Goal: Obtain resource: Download file/media

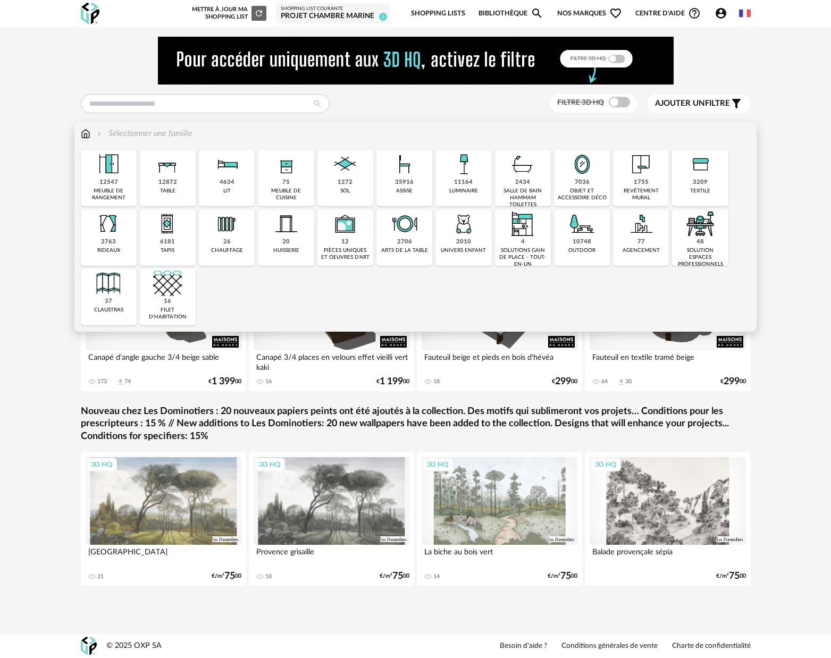
click at [468, 240] on div "2010" at bounding box center [463, 242] width 15 height 8
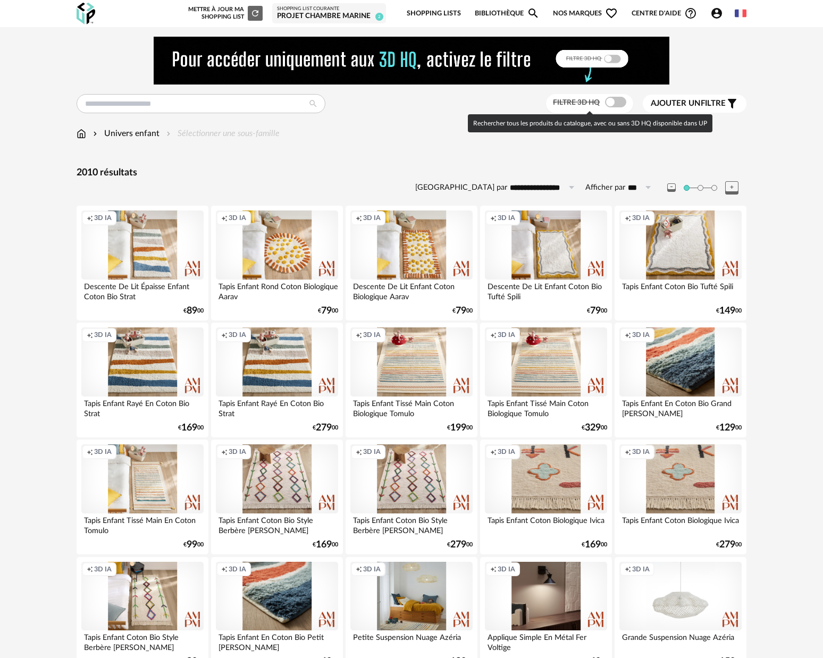
click at [619, 106] on span at bounding box center [615, 102] width 21 height 11
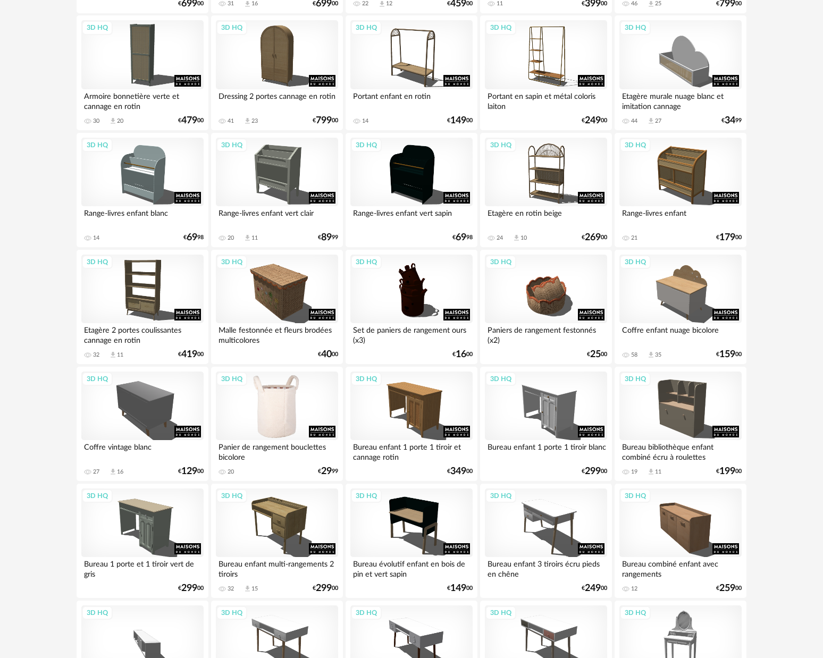
scroll to position [469, 0]
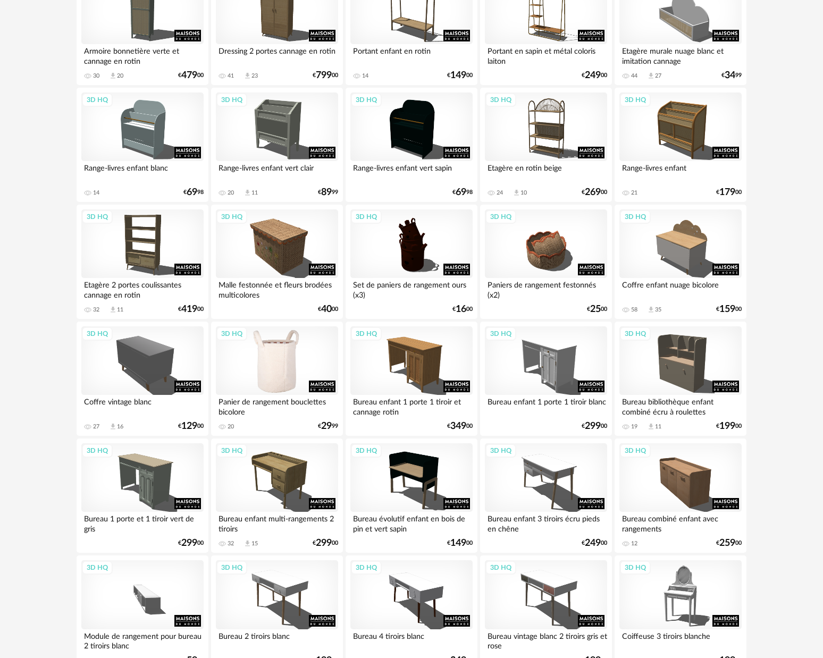
click at [300, 358] on div "3D HQ" at bounding box center [277, 360] width 122 height 69
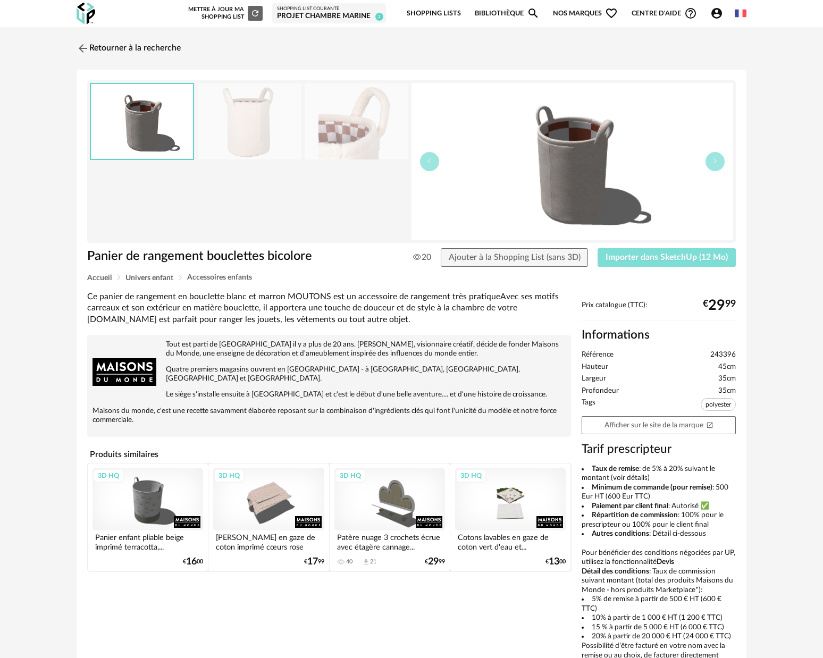
click at [664, 260] on span "Importer dans SketchUp (12 Mo)" at bounding box center [666, 257] width 122 height 9
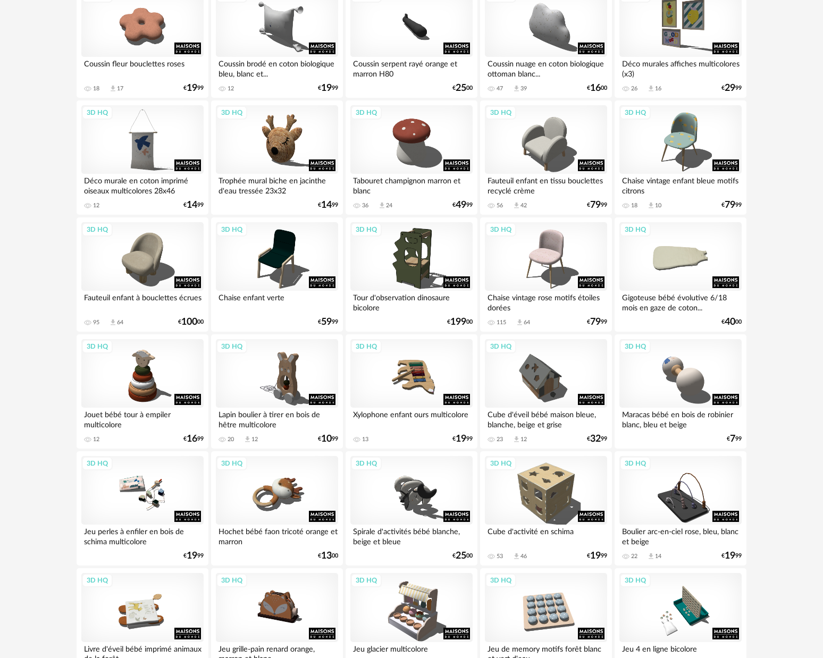
scroll to position [1788, 0]
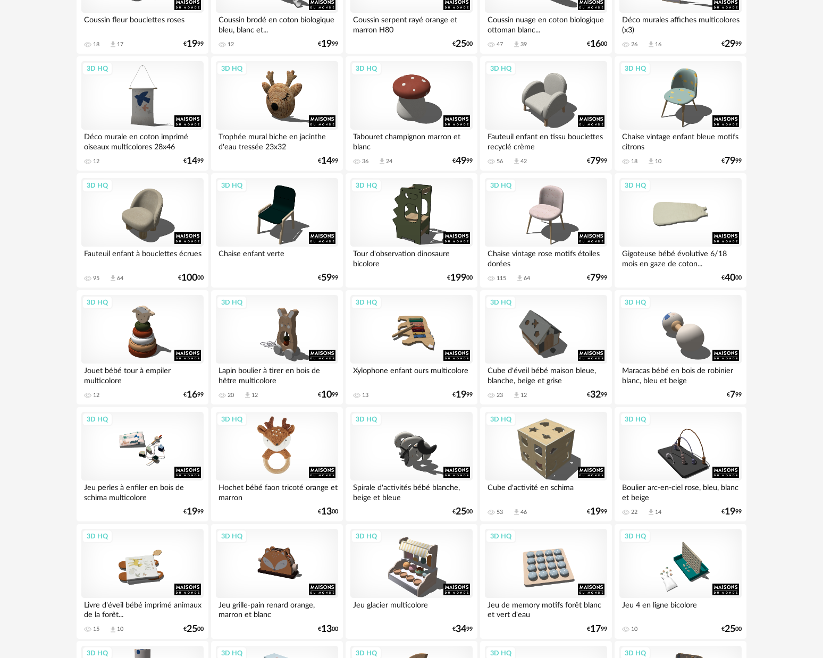
click at [265, 466] on div "3D HQ" at bounding box center [277, 446] width 122 height 69
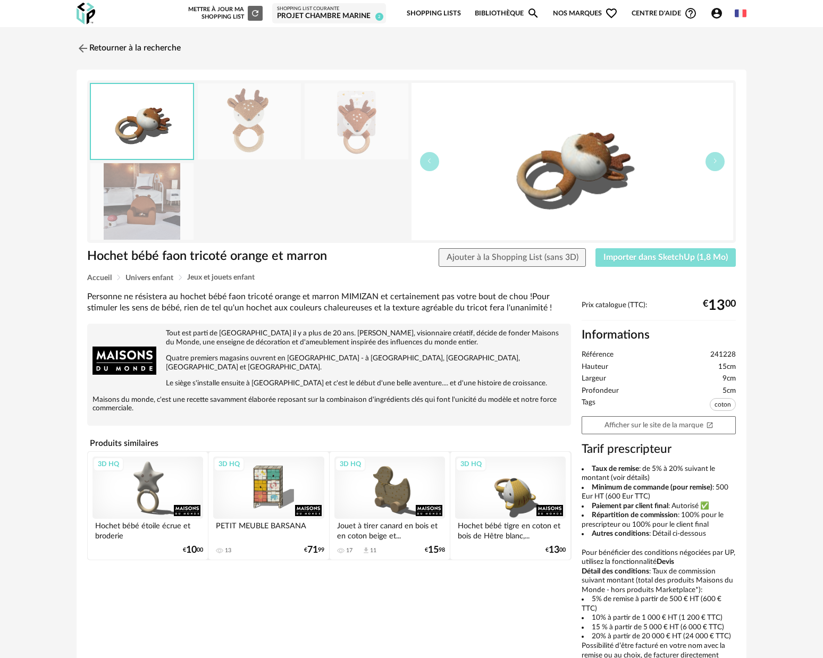
click at [689, 257] on span "Importer dans SketchUp (1,8 Mo)" at bounding box center [665, 257] width 124 height 9
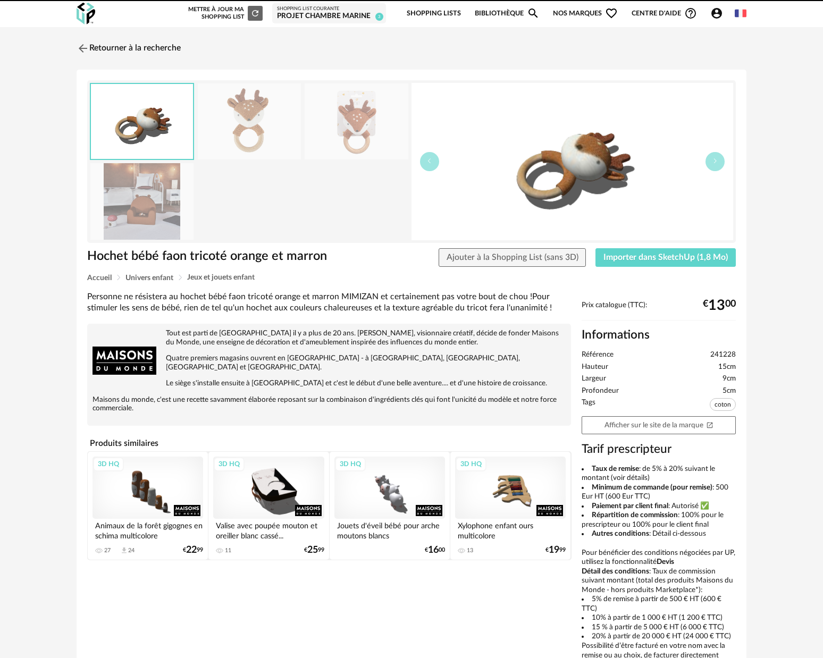
click at [85, 50] on img at bounding box center [83, 48] width 13 height 13
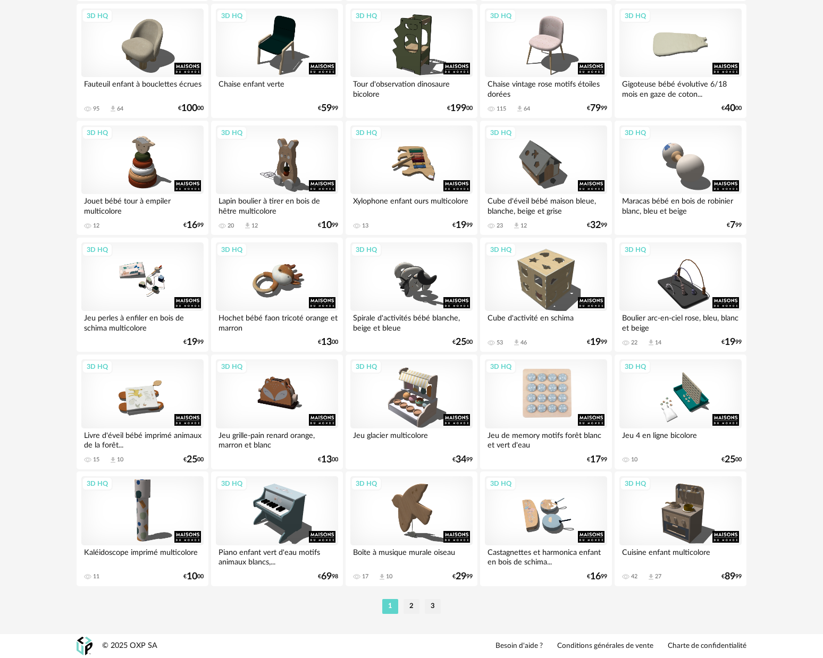
scroll to position [1965, 0]
click at [137, 396] on div "3D HQ" at bounding box center [142, 393] width 122 height 69
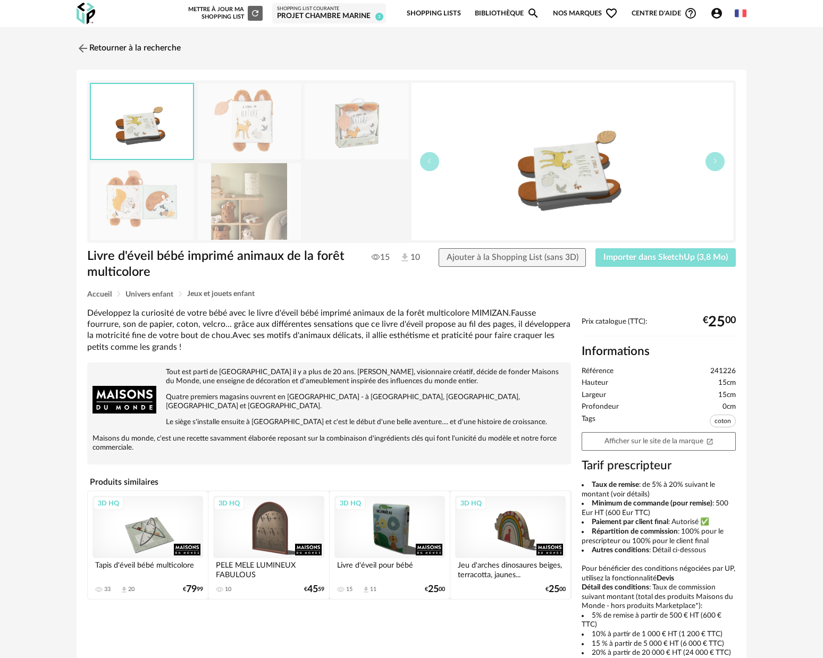
click at [650, 256] on span "Importer dans SketchUp (3,8 Mo)" at bounding box center [665, 257] width 124 height 9
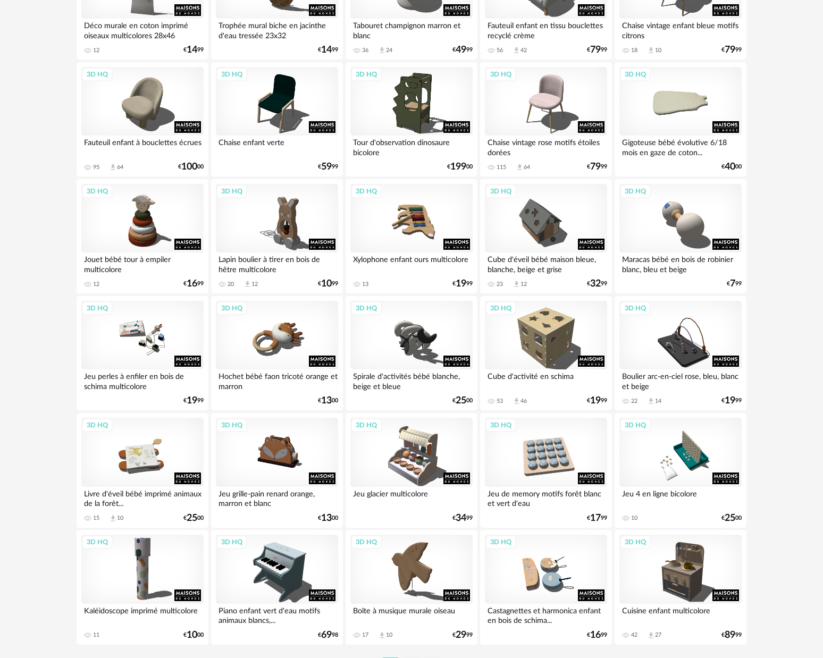
scroll to position [1965, 0]
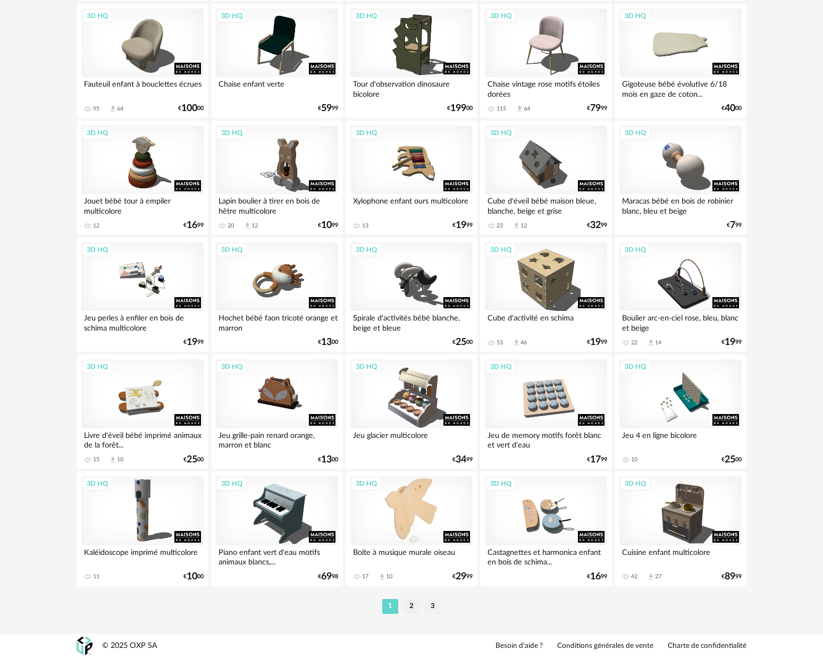
click at [432, 501] on div "3D HQ" at bounding box center [411, 510] width 122 height 69
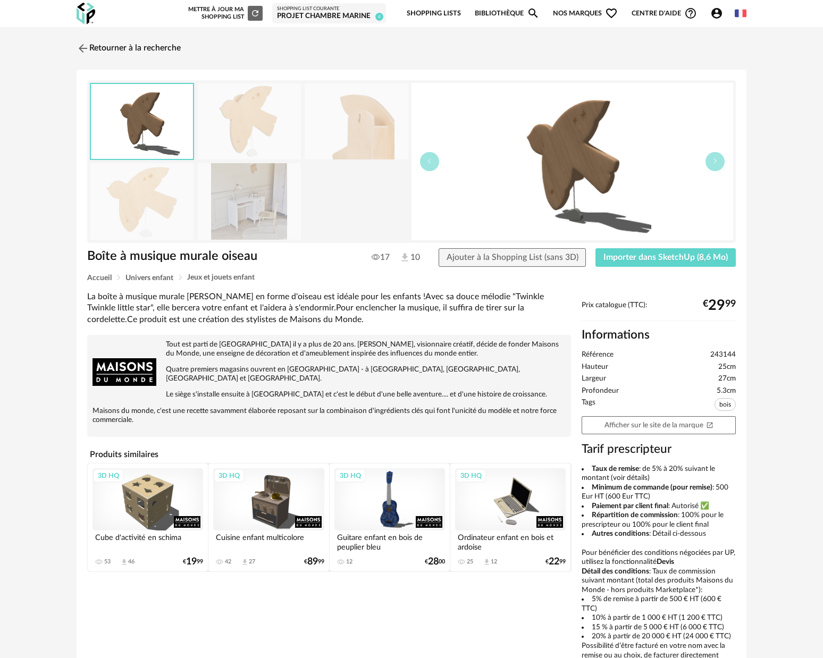
click at [248, 200] on img at bounding box center [249, 201] width 103 height 76
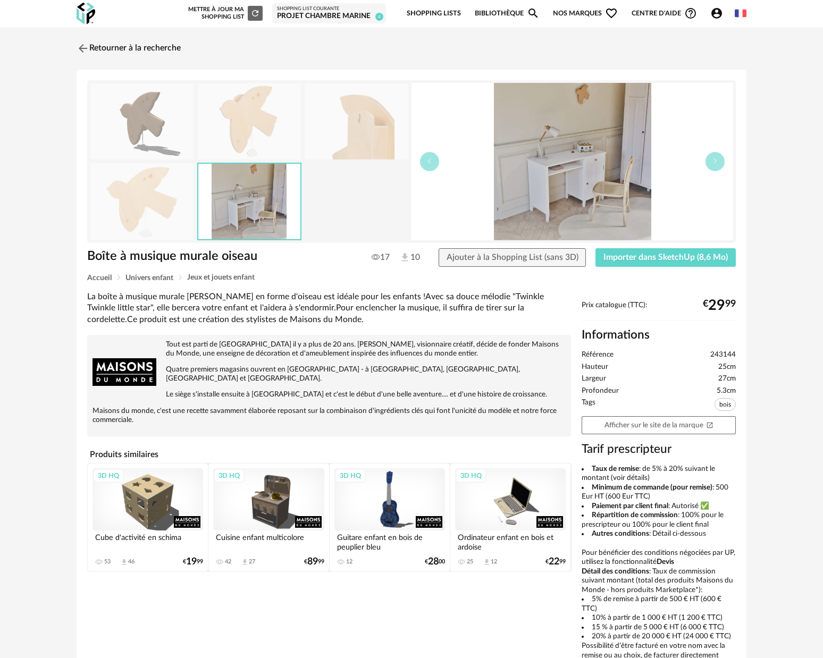
click at [351, 107] on img at bounding box center [356, 121] width 103 height 76
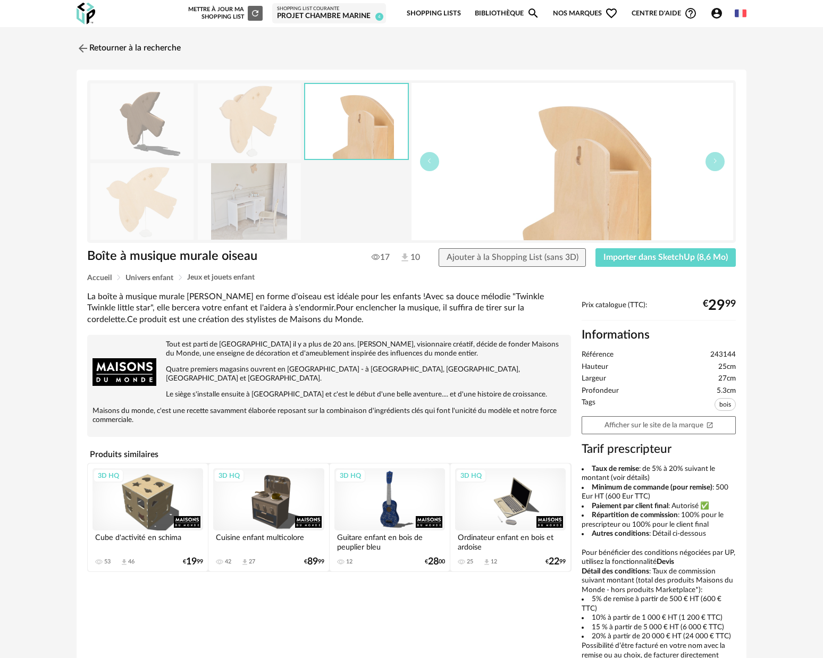
click at [286, 109] on img at bounding box center [249, 121] width 103 height 76
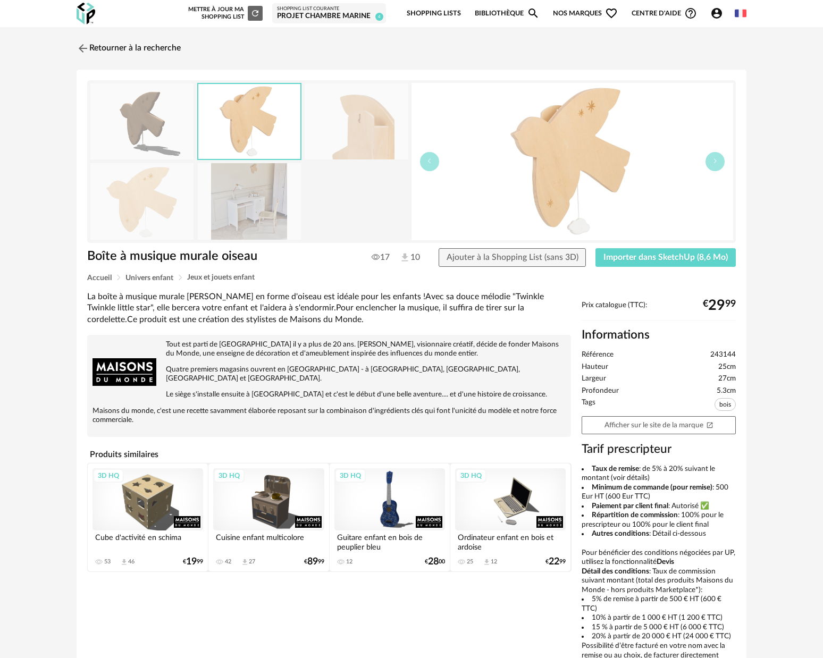
click at [137, 170] on img at bounding box center [141, 201] width 103 height 76
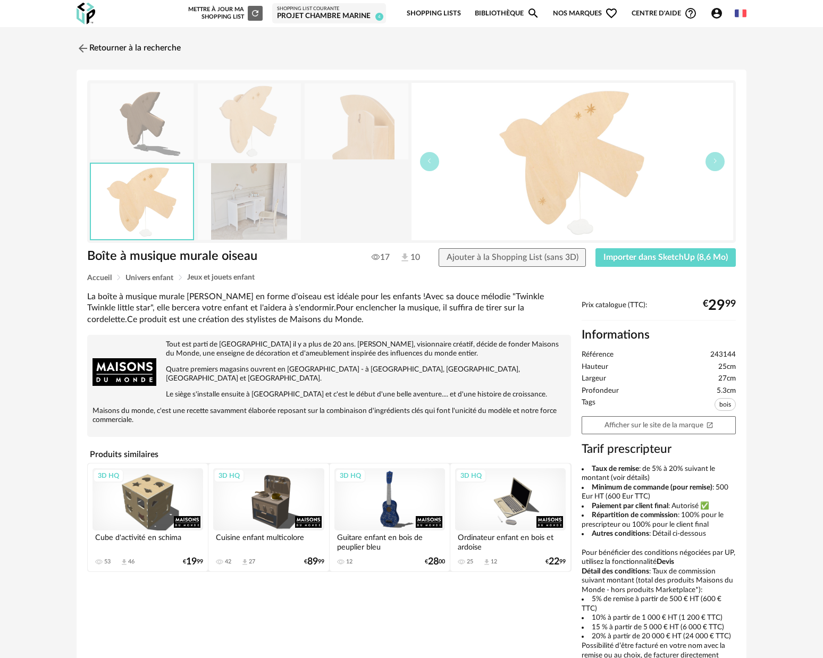
click at [147, 108] on img at bounding box center [141, 121] width 103 height 76
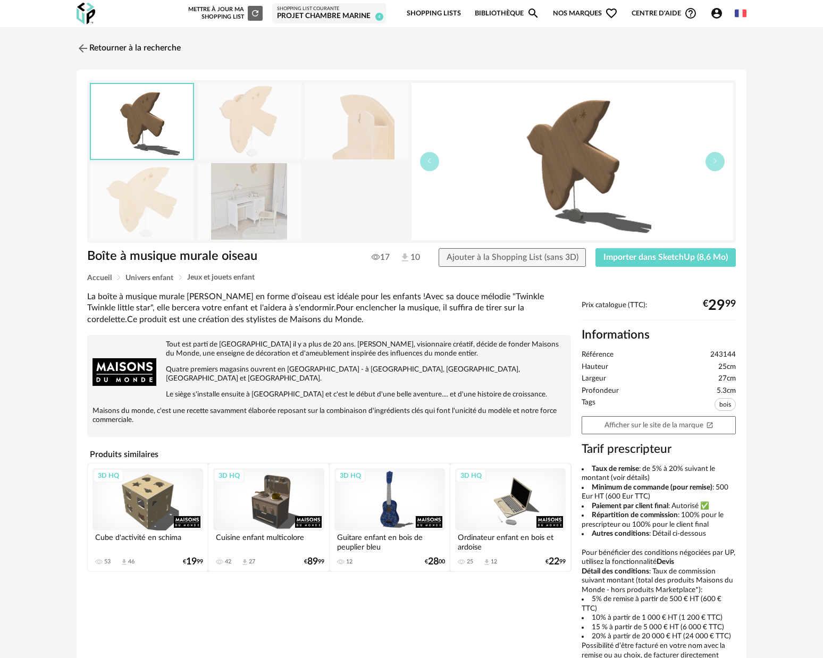
click at [234, 184] on img at bounding box center [249, 201] width 103 height 76
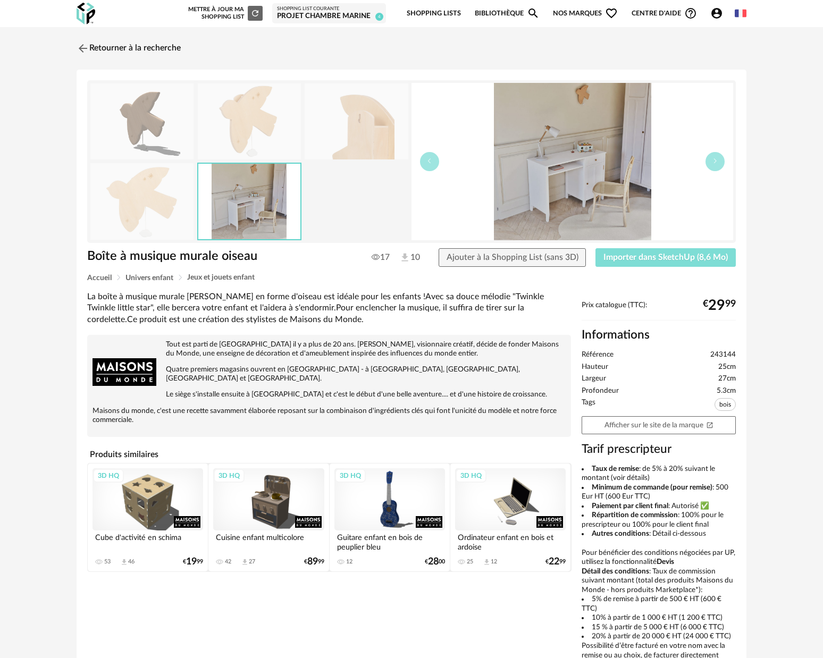
click at [710, 259] on span "Importer dans SketchUp (8,6 Mo)" at bounding box center [665, 257] width 124 height 9
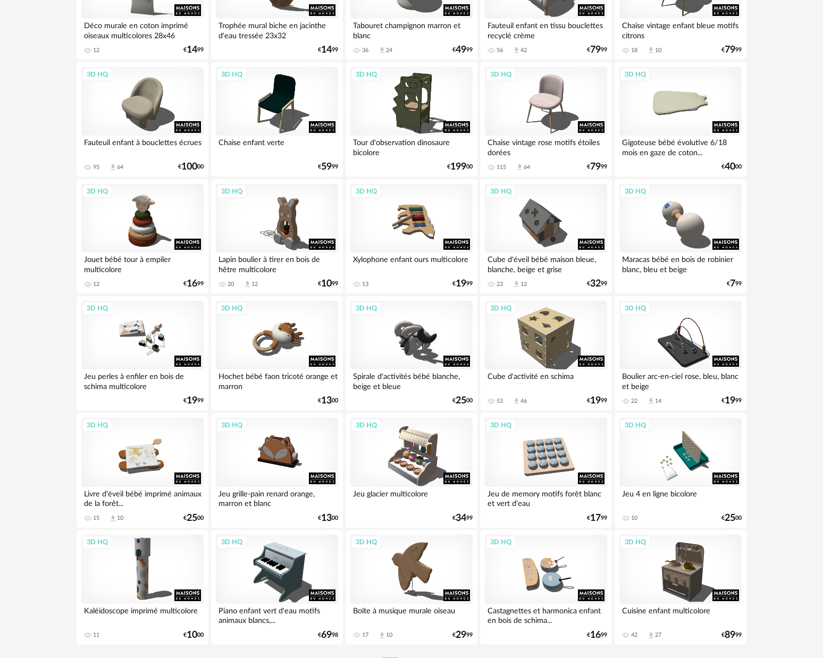
scroll to position [1965, 0]
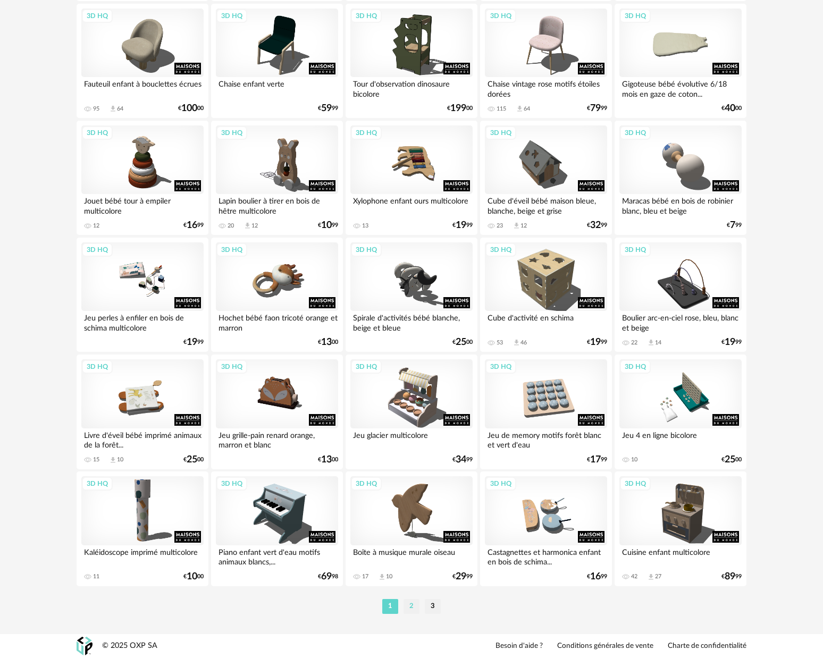
click at [410, 609] on li "2" at bounding box center [411, 606] width 16 height 15
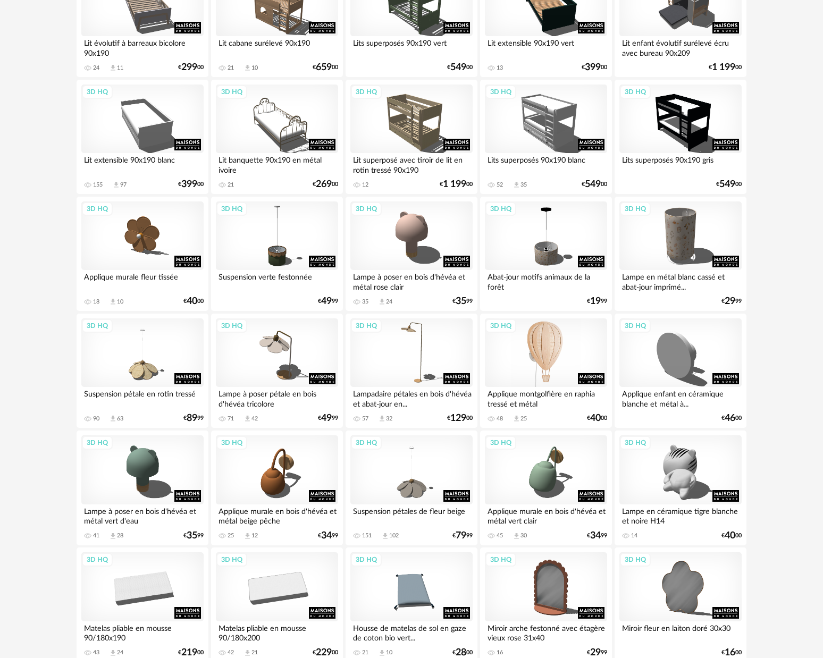
scroll to position [659, 0]
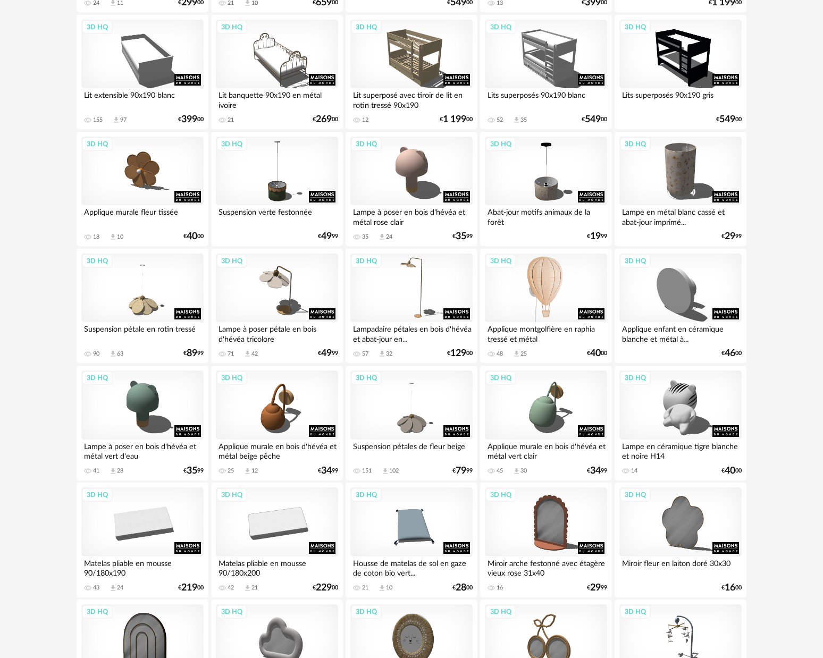
click at [553, 298] on div "3D HQ" at bounding box center [546, 288] width 122 height 69
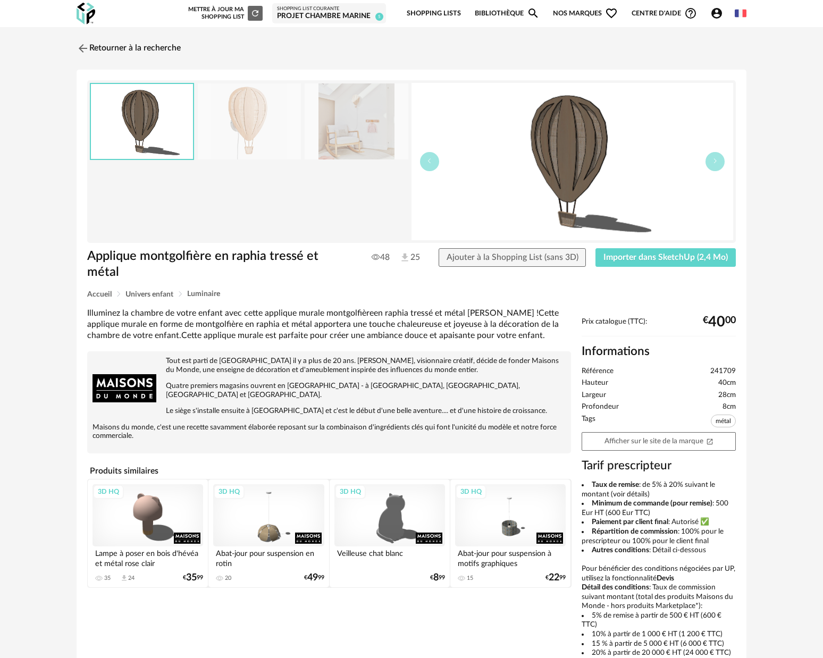
click at [366, 144] on img at bounding box center [356, 121] width 103 height 76
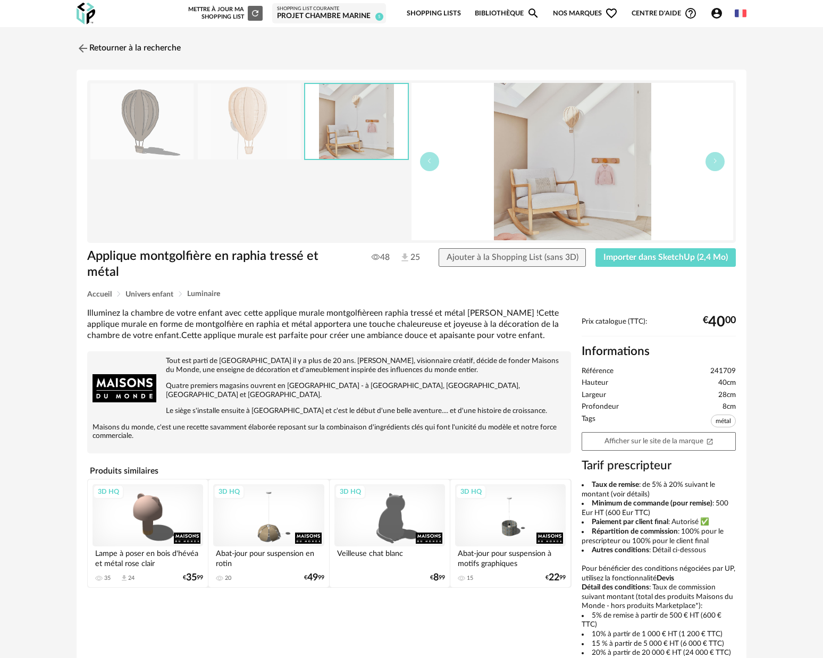
click at [246, 123] on img at bounding box center [249, 121] width 103 height 76
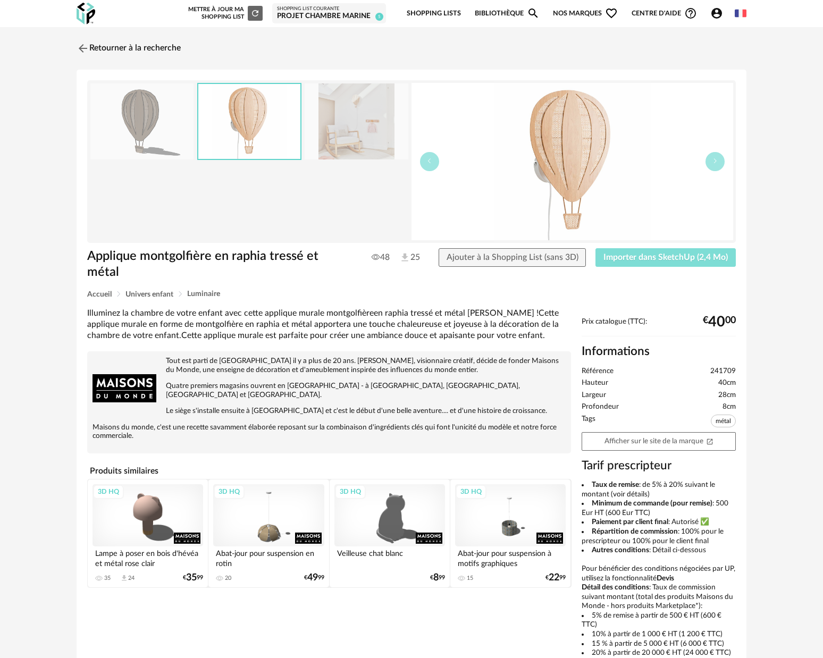
click at [622, 257] on span "Importer dans SketchUp (2,4 Mo)" at bounding box center [665, 257] width 124 height 9
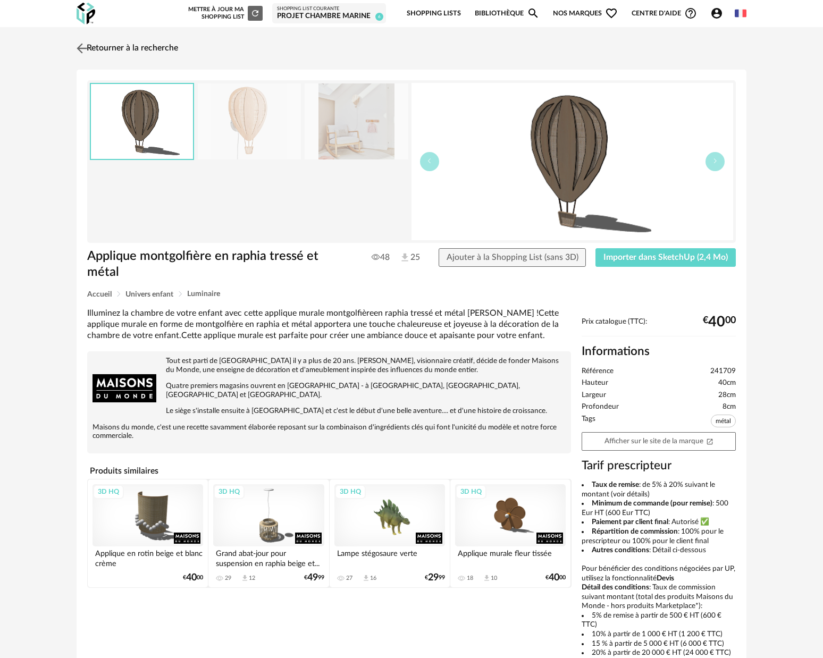
click at [85, 46] on img at bounding box center [81, 47] width 15 height 15
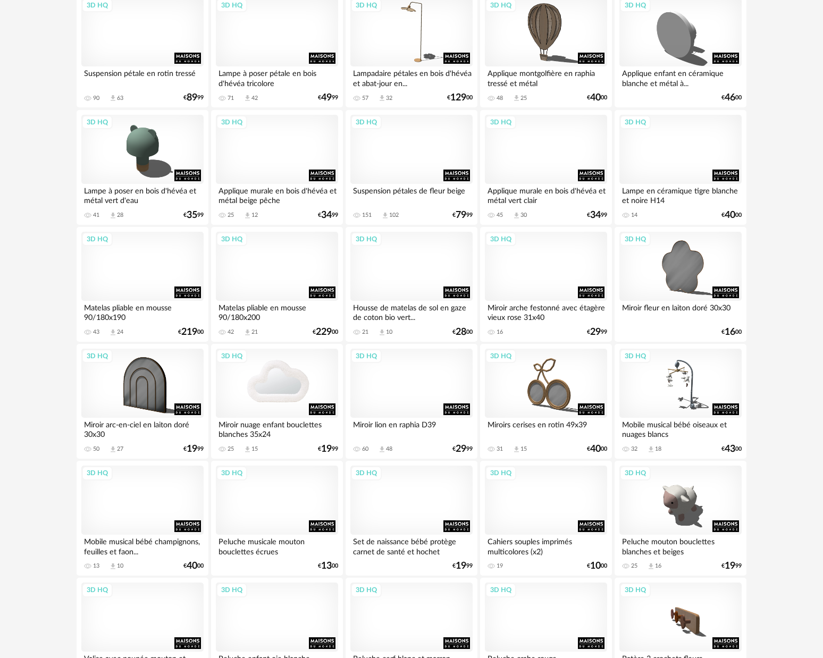
scroll to position [929, 0]
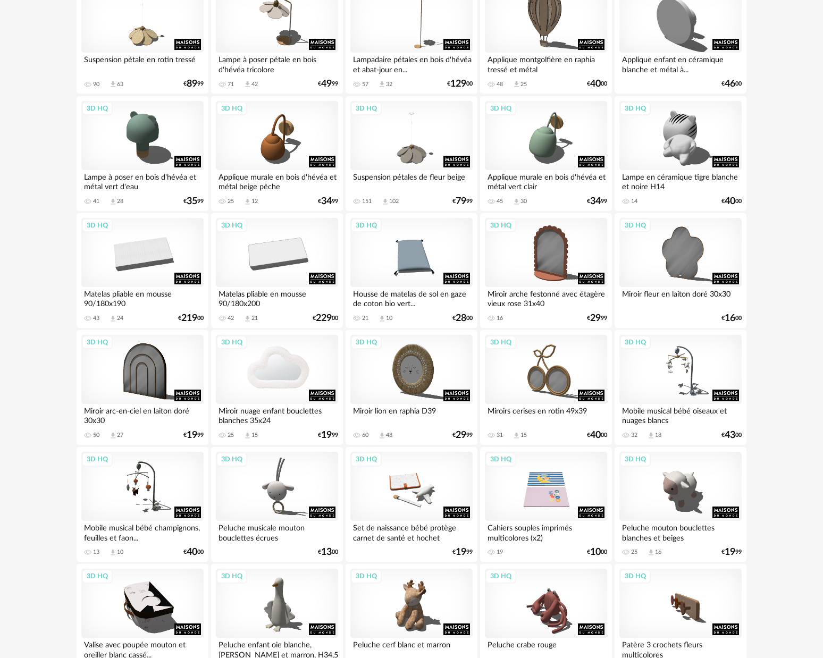
click at [317, 377] on div "3D HQ" at bounding box center [277, 369] width 122 height 69
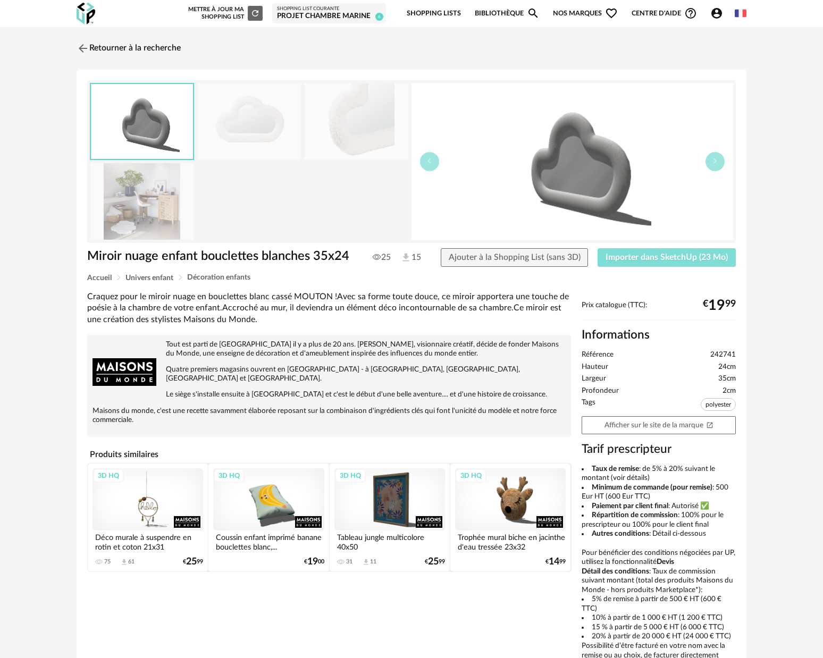
click at [694, 257] on span "Importer dans SketchUp (23 Mo)" at bounding box center [666, 257] width 122 height 9
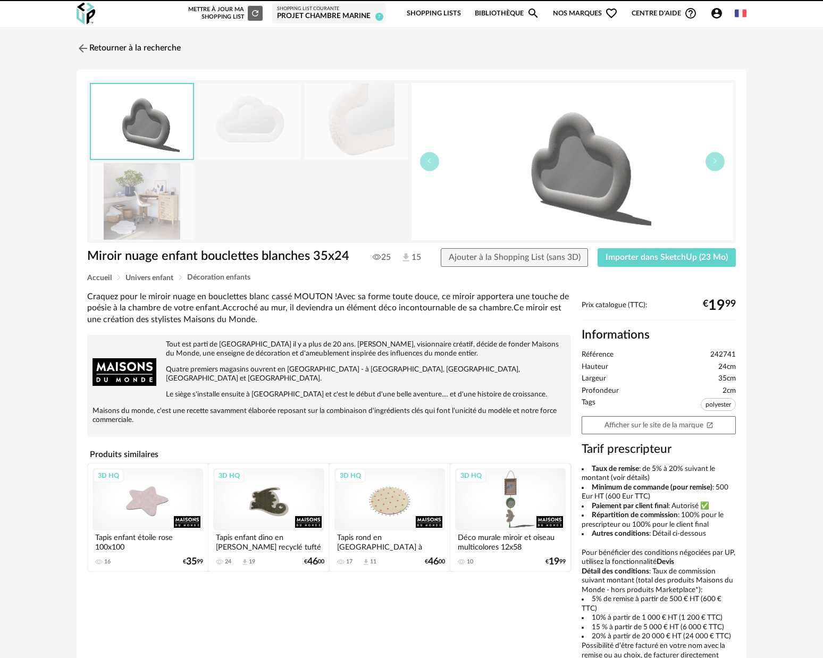
click at [167, 215] on img at bounding box center [141, 201] width 103 height 76
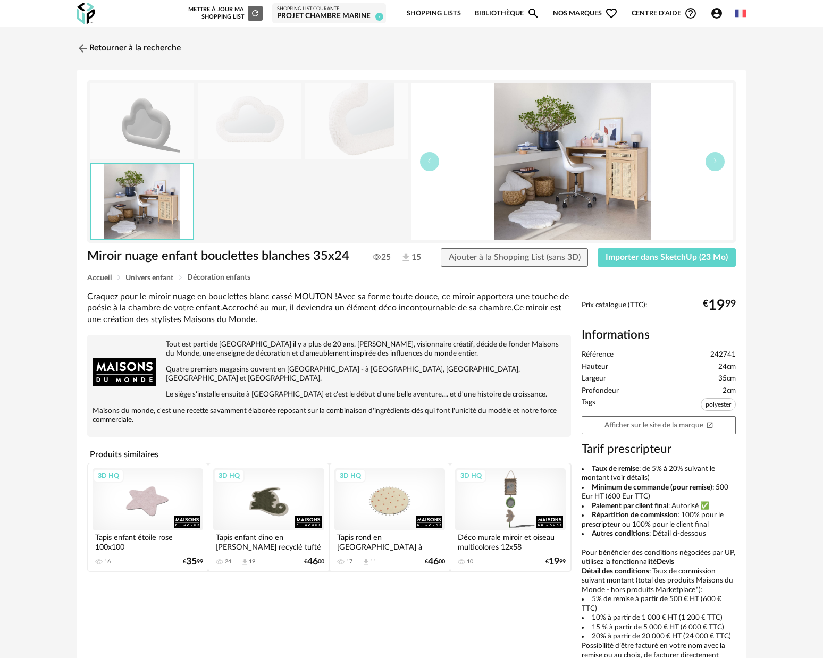
click at [235, 128] on img at bounding box center [249, 121] width 103 height 76
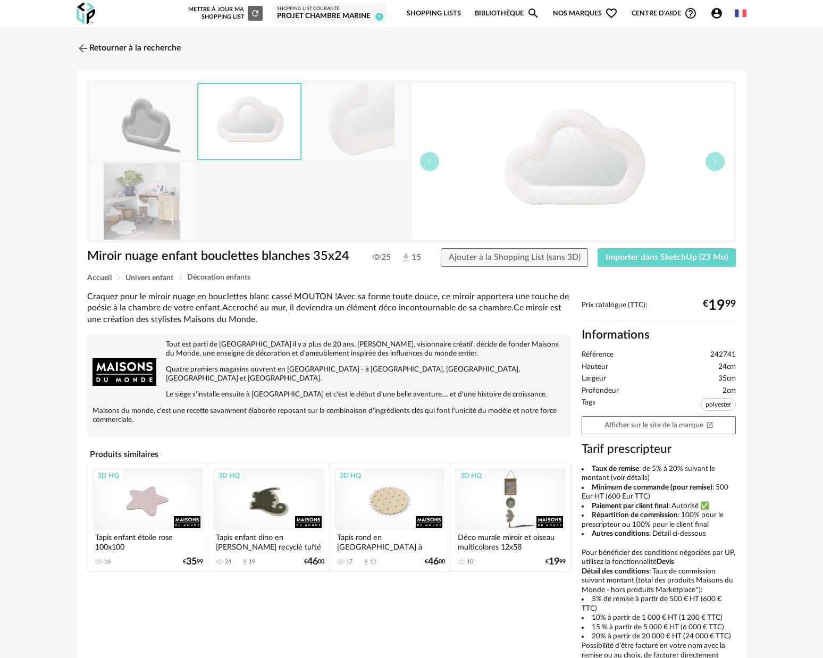
click at [362, 129] on img at bounding box center [356, 121] width 103 height 76
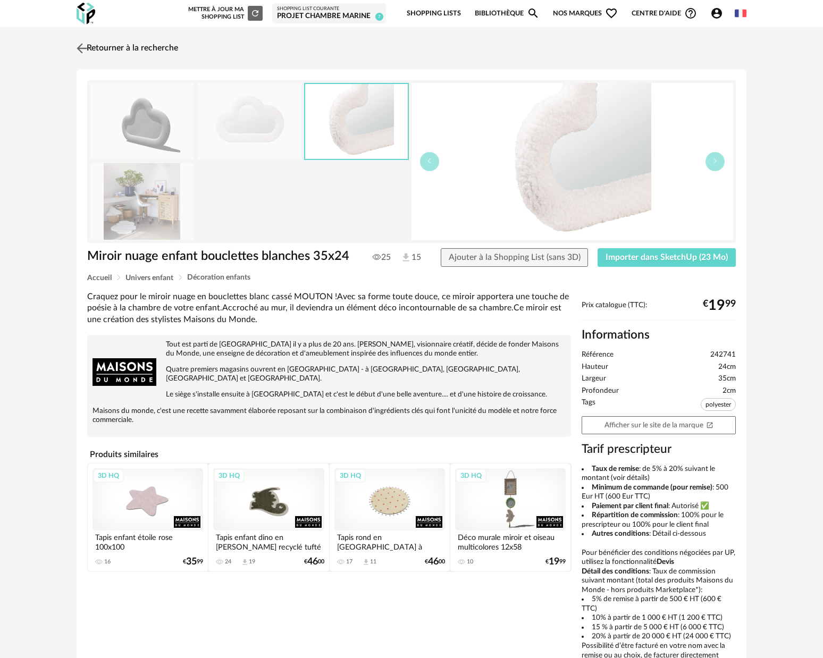
click at [82, 50] on img at bounding box center [81, 47] width 15 height 15
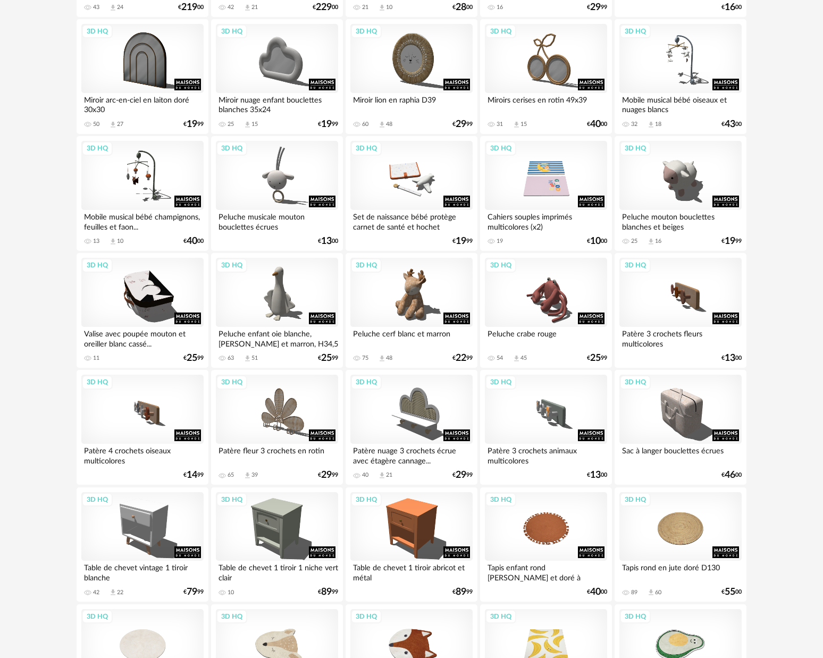
scroll to position [1269, 0]
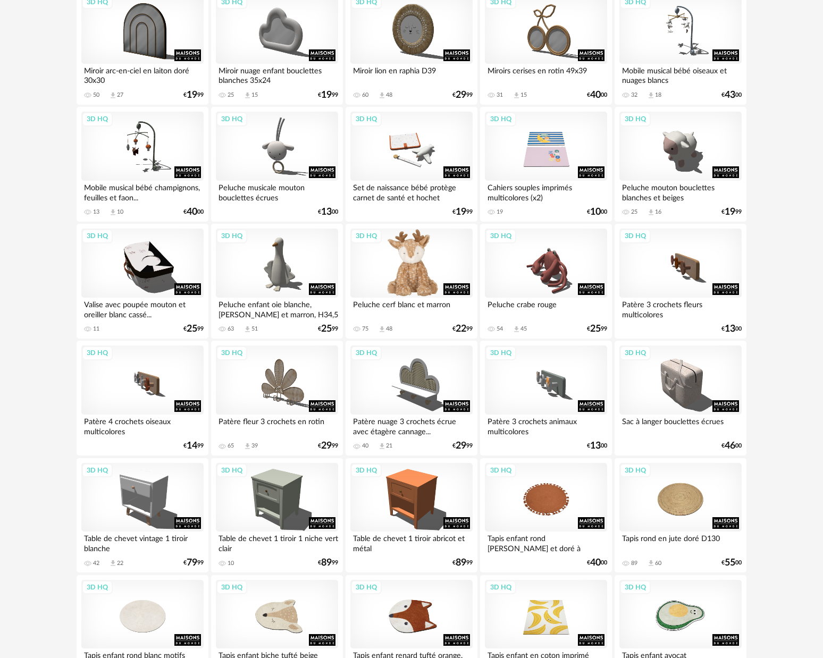
click at [409, 275] on div "3D HQ" at bounding box center [411, 263] width 122 height 69
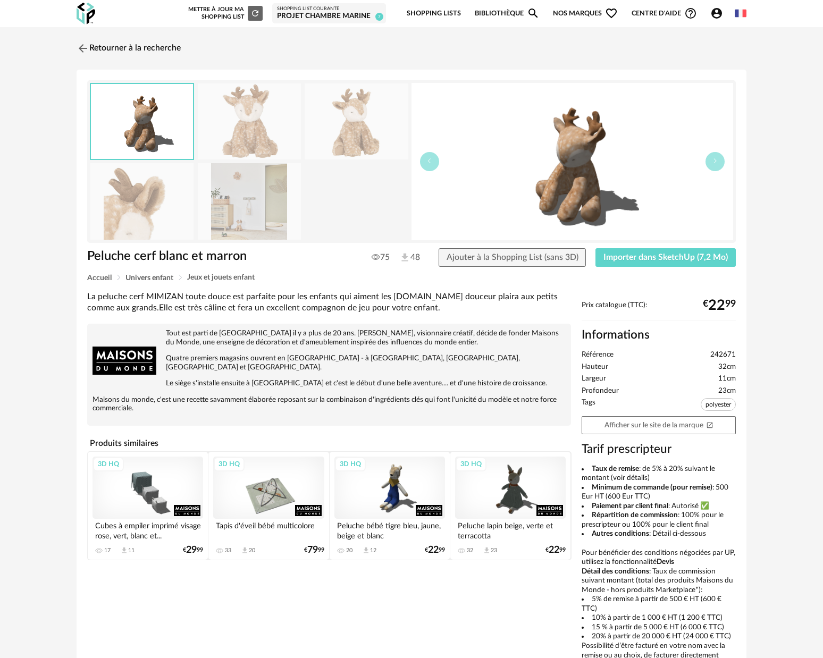
click at [239, 220] on img at bounding box center [249, 201] width 103 height 76
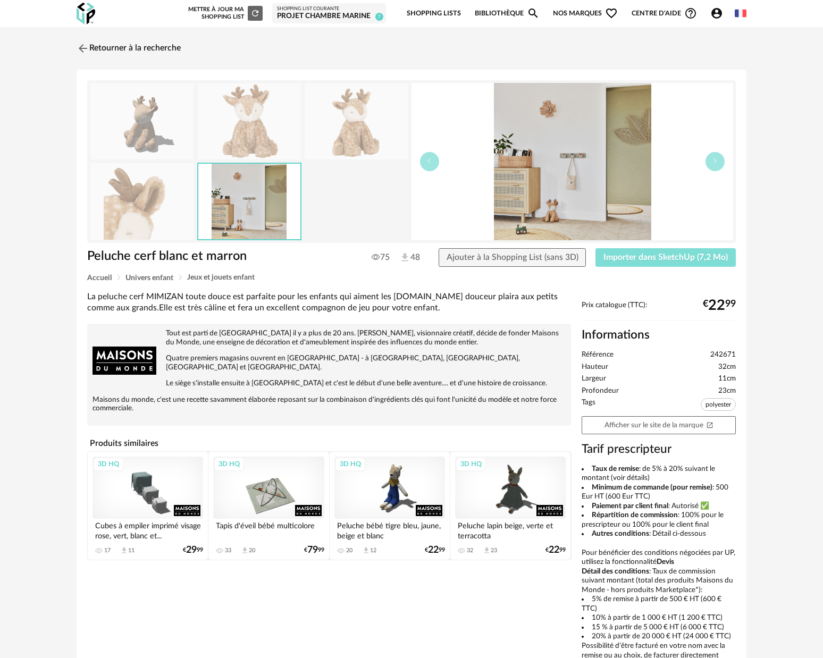
click at [636, 258] on span "Importer dans SketchUp (7,2 Mo)" at bounding box center [665, 257] width 124 height 9
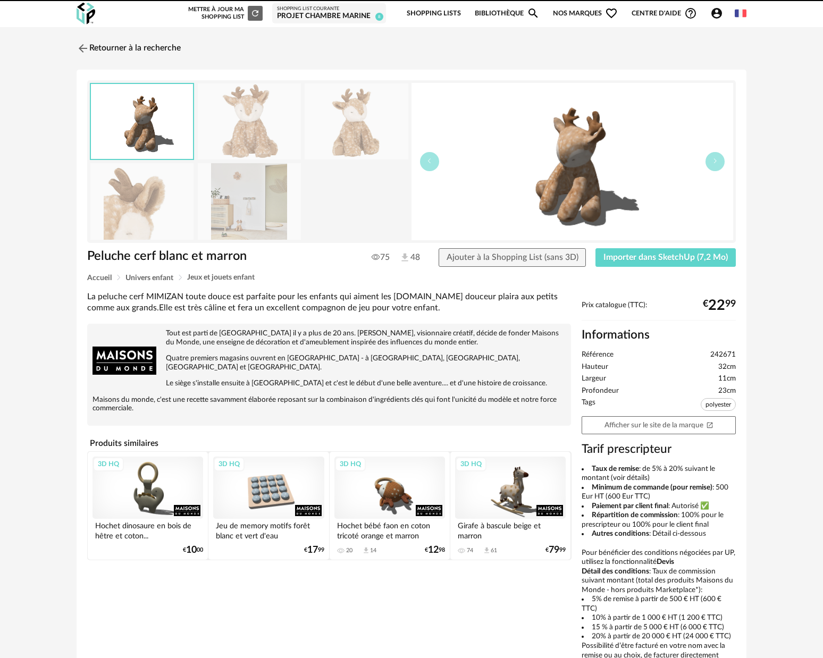
click at [106, 47] on link "Retourner à la recherche" at bounding box center [129, 48] width 104 height 23
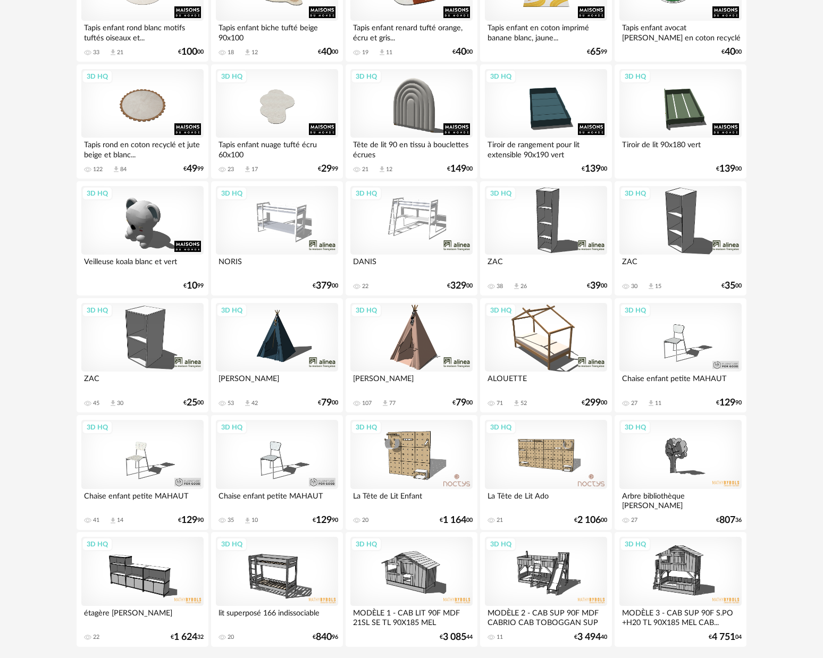
scroll to position [1965, 0]
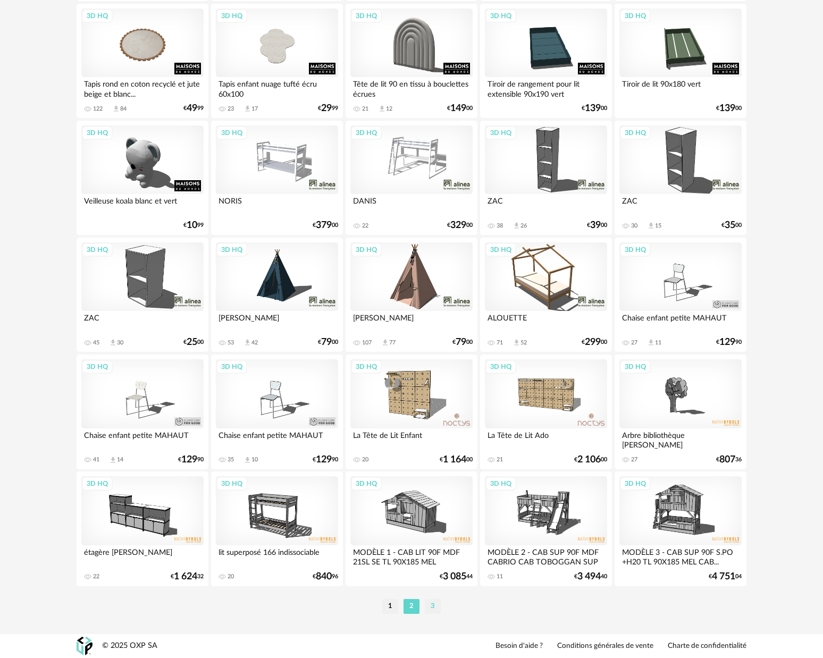
click at [433, 609] on li "3" at bounding box center [433, 606] width 16 height 15
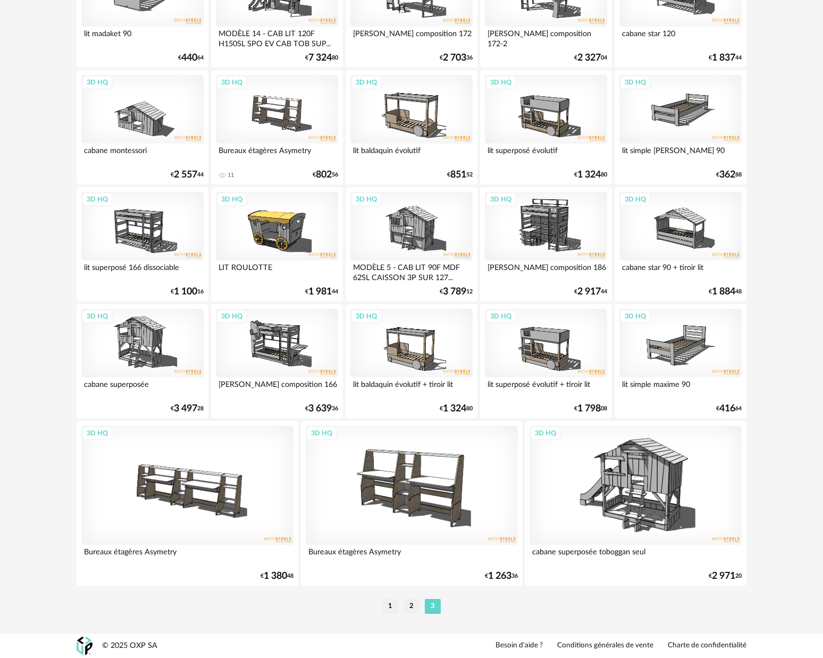
scroll to position [1898, 0]
click at [389, 607] on li "1" at bounding box center [390, 606] width 16 height 15
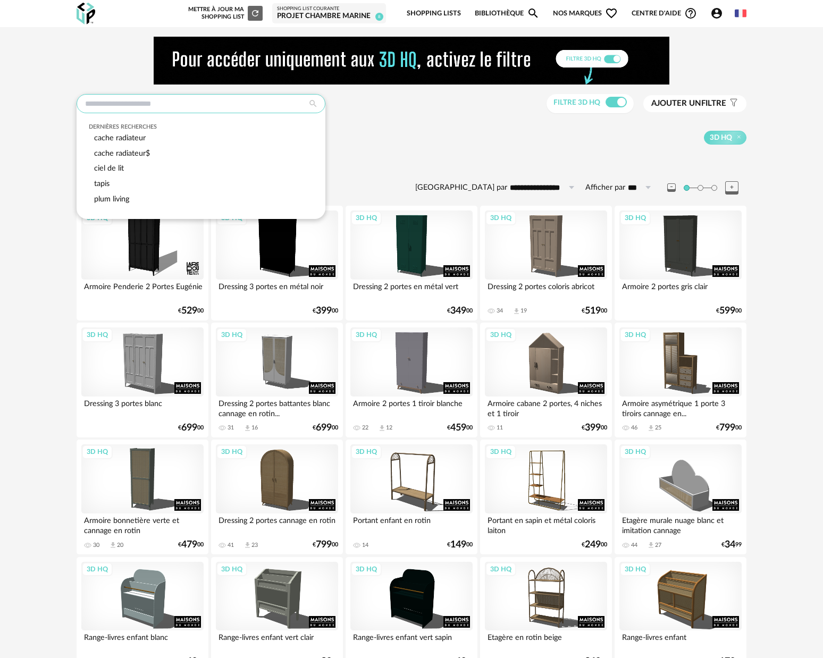
click at [202, 104] on input "text" at bounding box center [201, 103] width 249 height 19
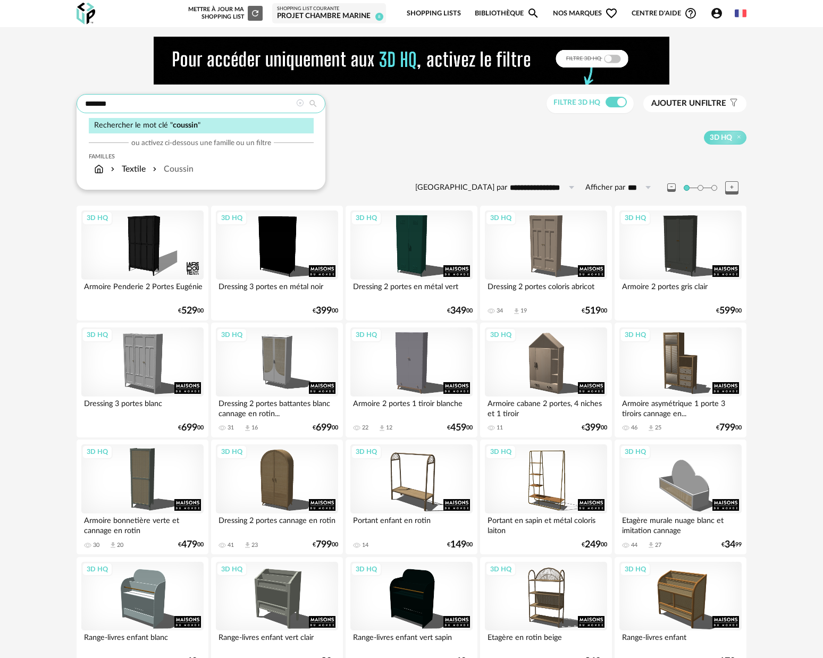
type input "*******"
type input "**********"
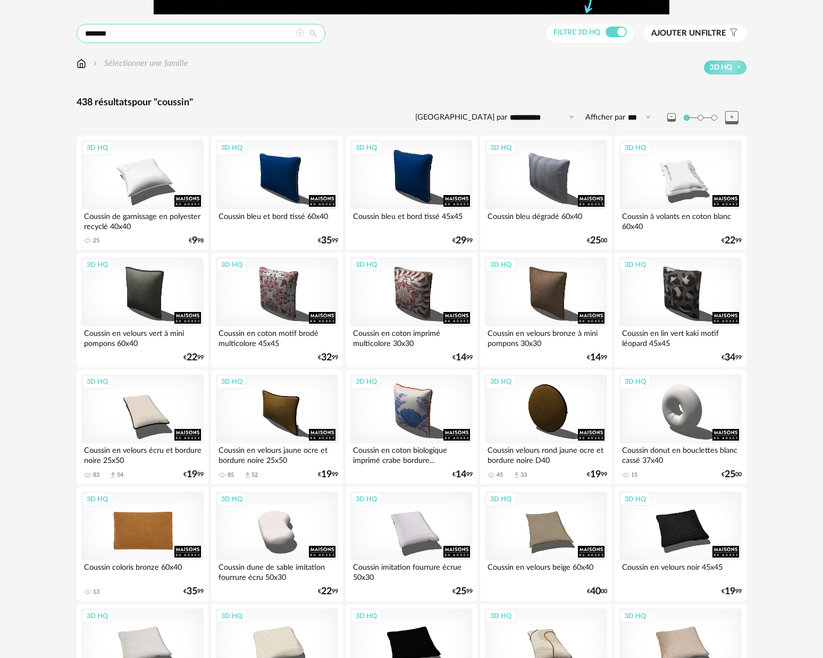
scroll to position [144, 0]
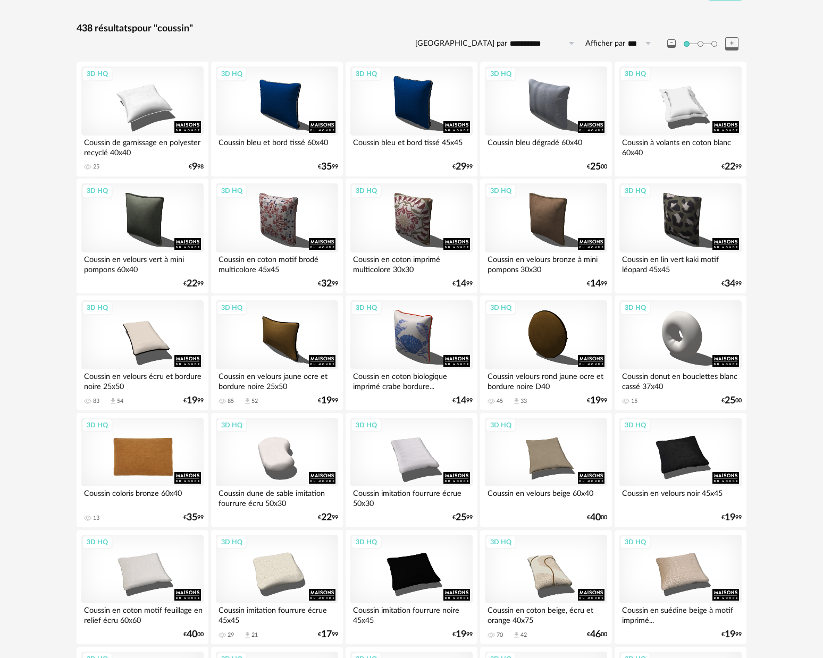
click at [164, 457] on div "3D HQ" at bounding box center [142, 452] width 122 height 69
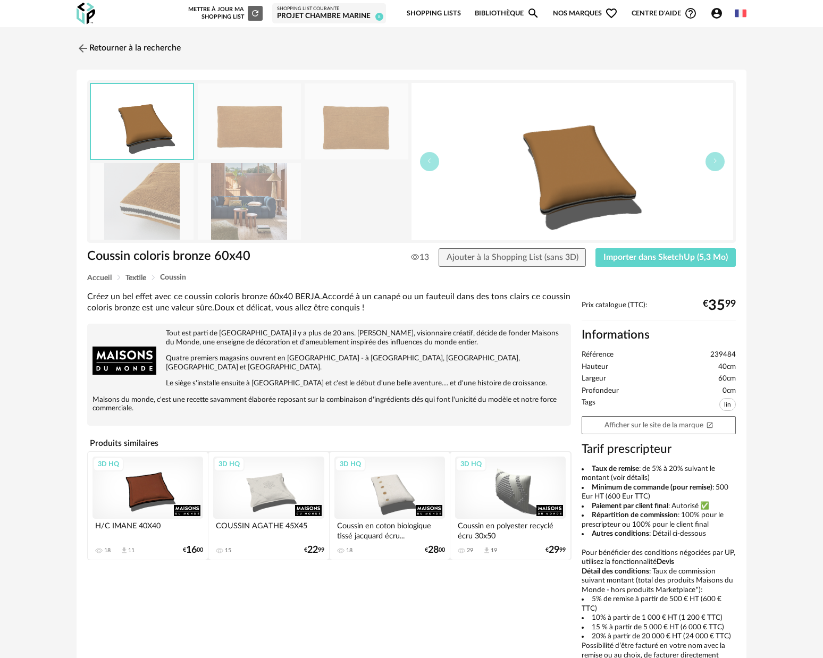
click at [247, 220] on img at bounding box center [249, 201] width 103 height 76
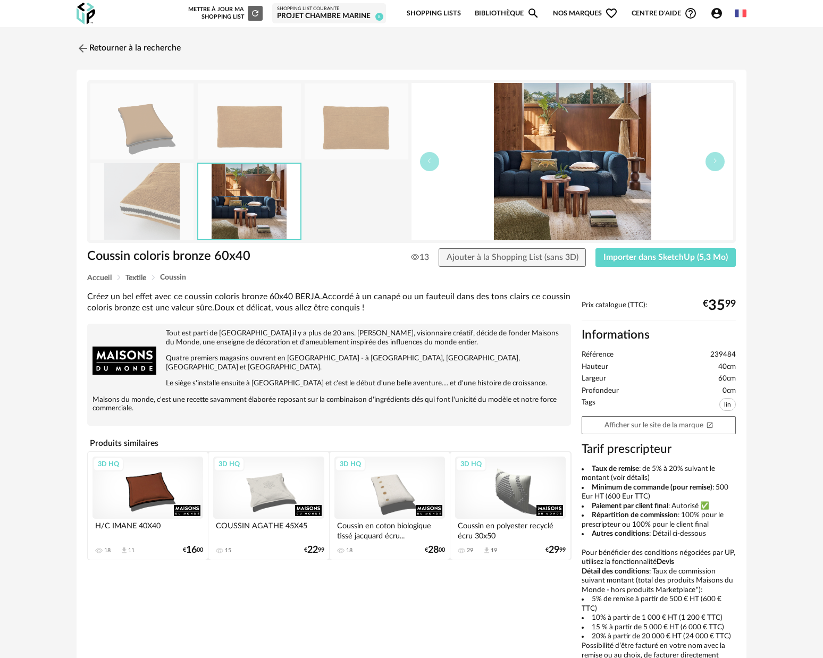
click at [544, 162] on img at bounding box center [572, 161] width 322 height 157
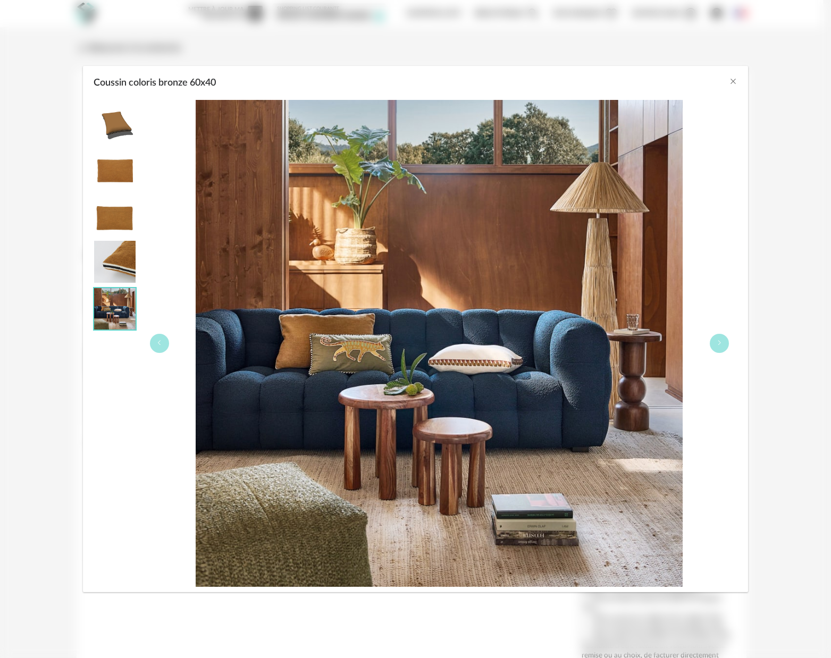
click at [114, 261] on img "Coussin coloris bronze 60x40" at bounding box center [114, 261] width 41 height 41
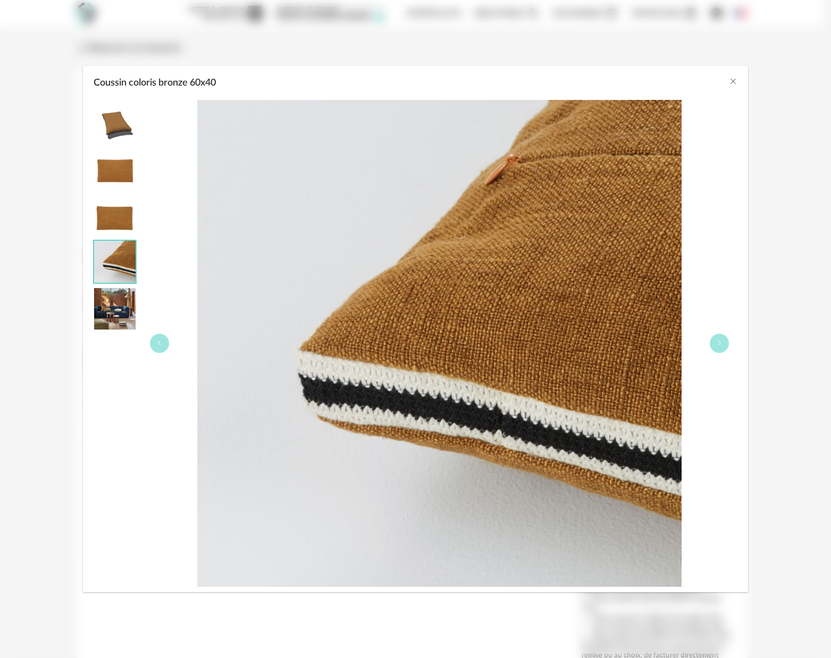
click at [123, 230] on img "Coussin coloris bronze 60x40" at bounding box center [114, 214] width 41 height 41
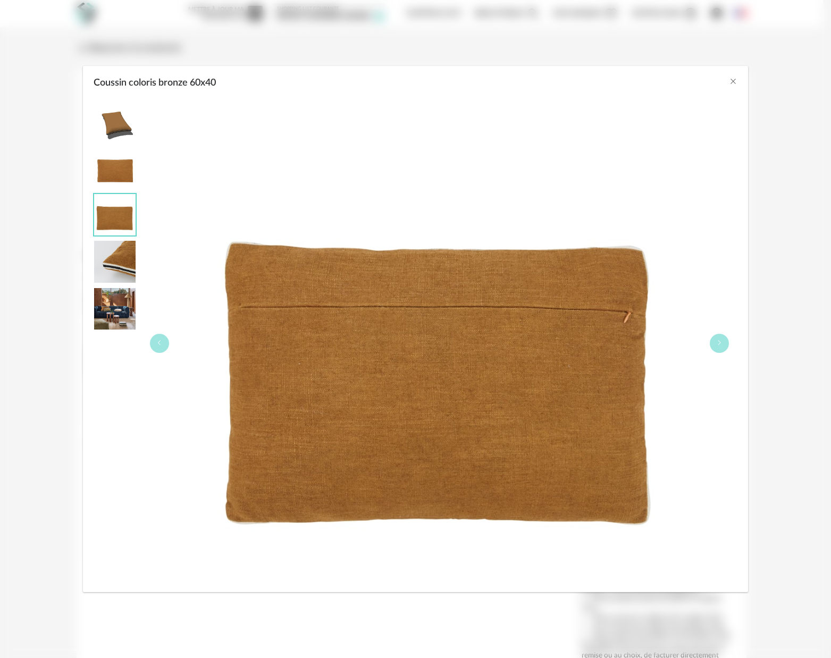
click at [116, 184] on img "Coussin coloris bronze 60x40" at bounding box center [114, 167] width 41 height 41
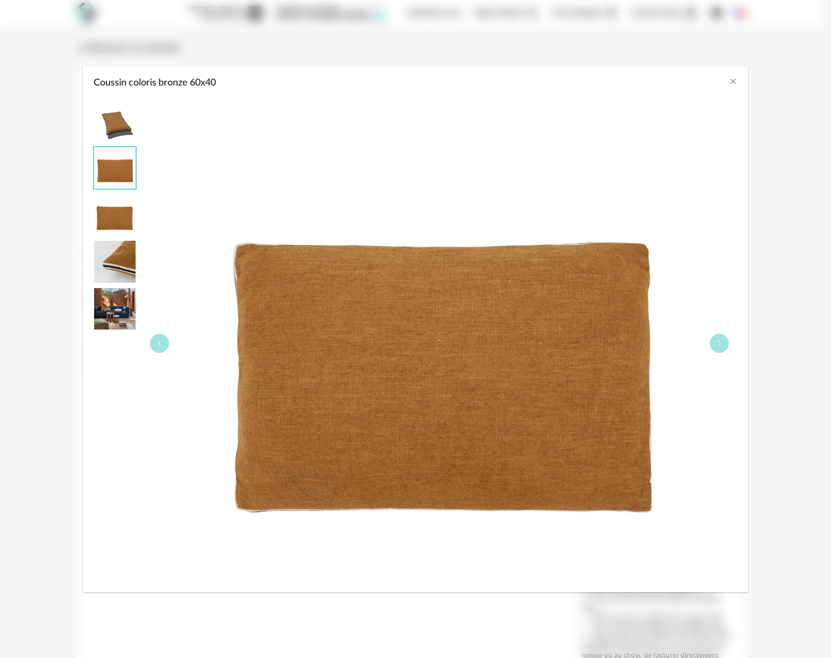
click at [114, 269] on img "Coussin coloris bronze 60x40" at bounding box center [114, 261] width 41 height 41
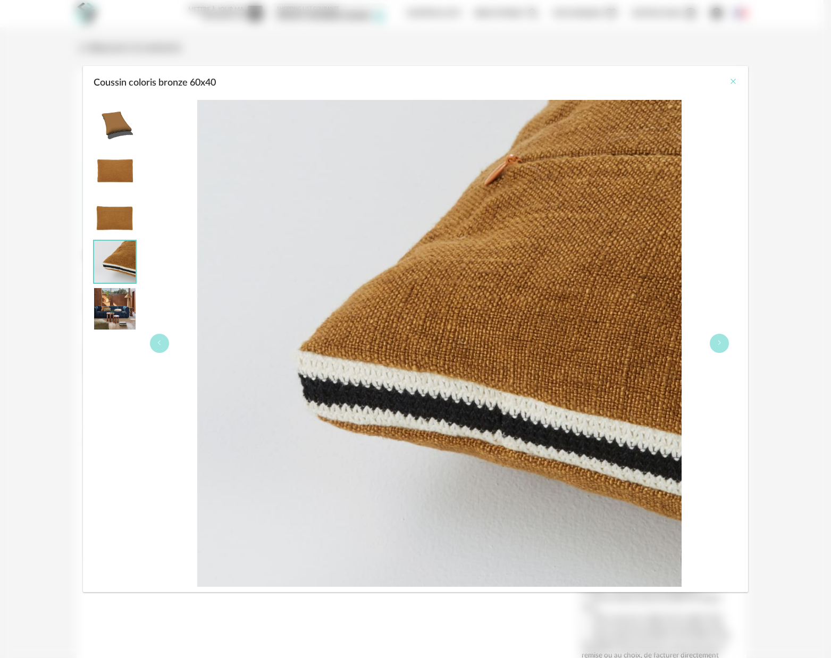
click at [735, 84] on icon "Close" at bounding box center [733, 81] width 9 height 9
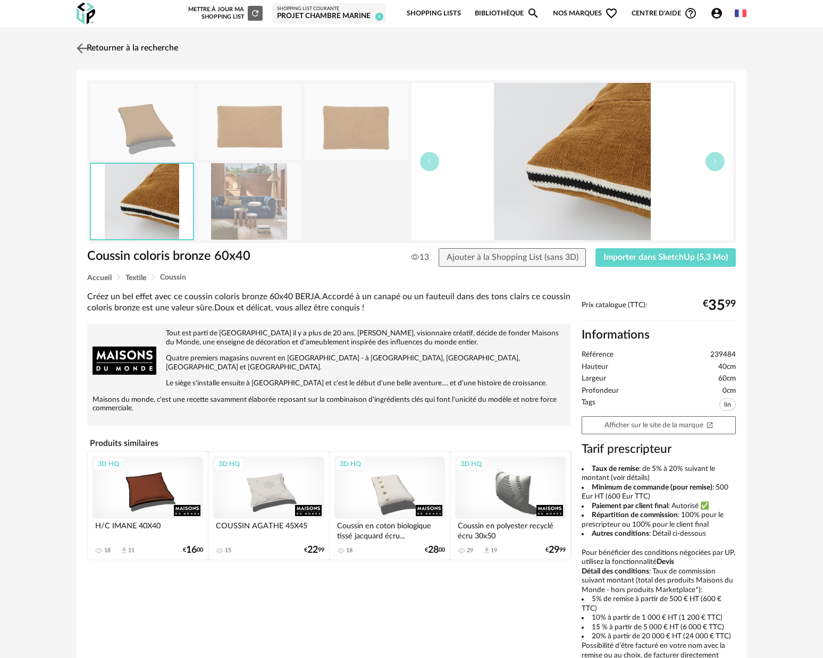
click at [78, 48] on img at bounding box center [81, 47] width 15 height 15
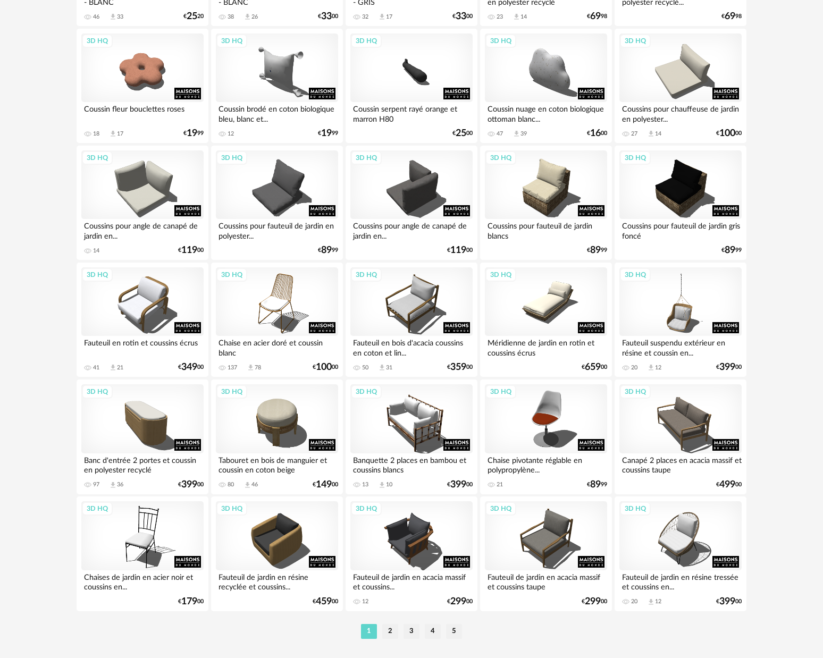
scroll to position [1965, 0]
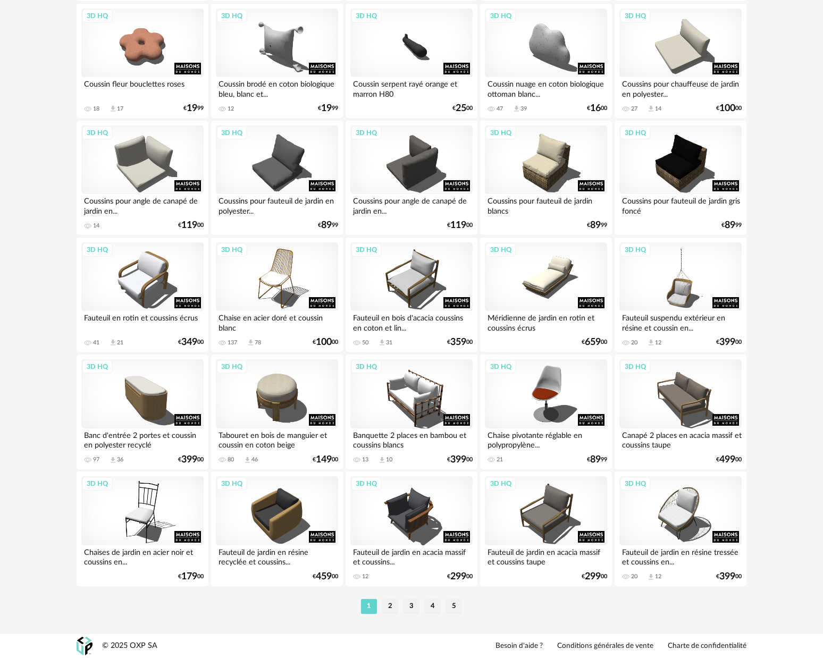
click at [391, 610] on li "2" at bounding box center [390, 606] width 16 height 15
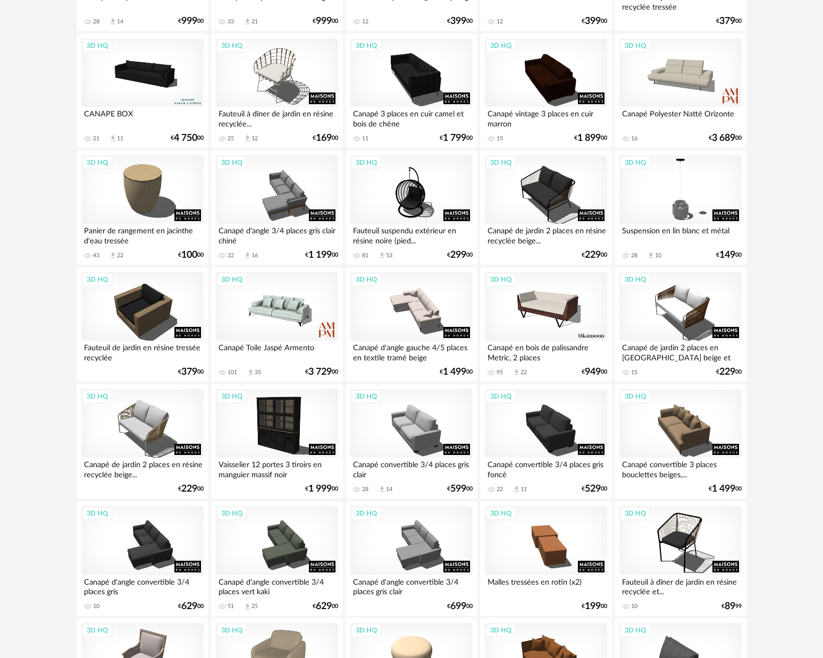
scroll to position [1965, 0]
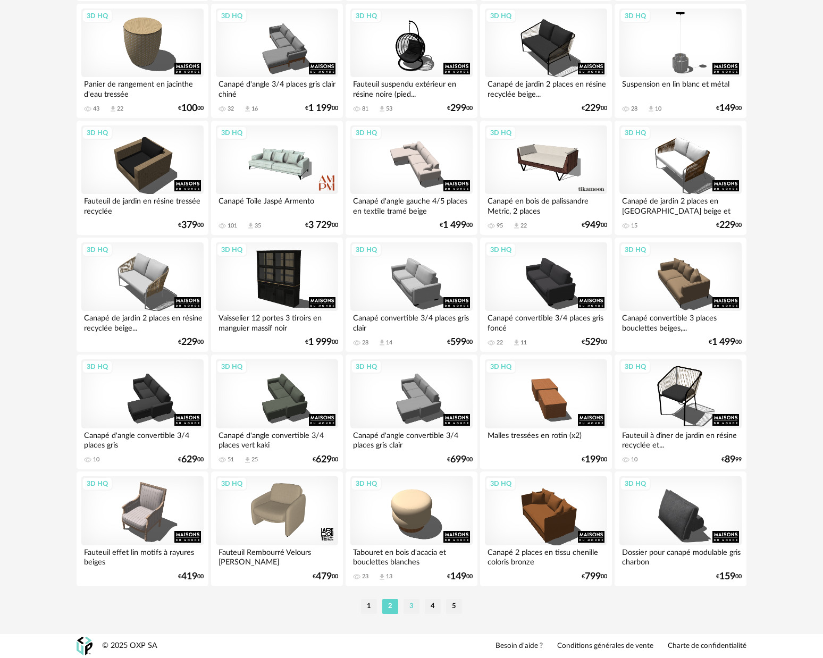
click at [415, 608] on li "3" at bounding box center [411, 606] width 16 height 15
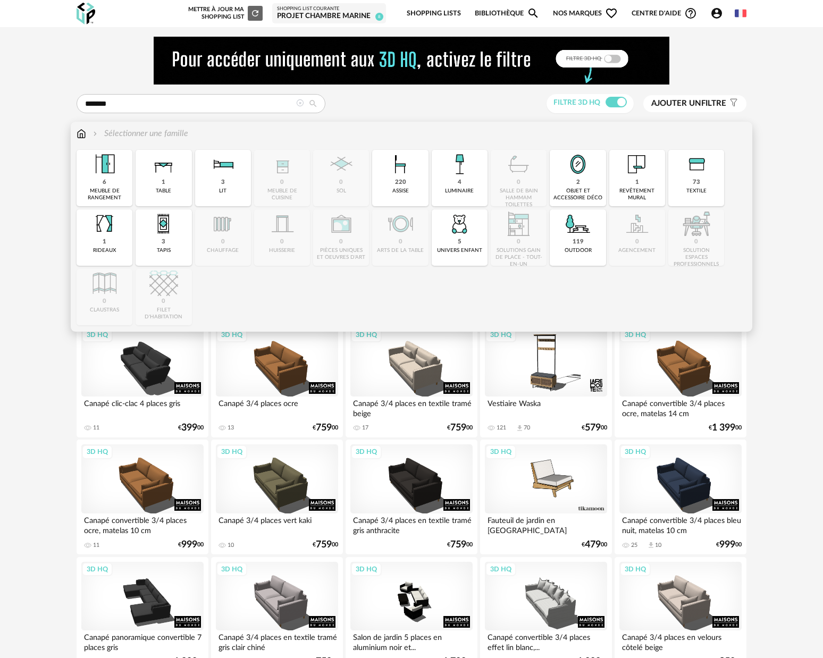
click at [80, 133] on img at bounding box center [82, 134] width 10 height 12
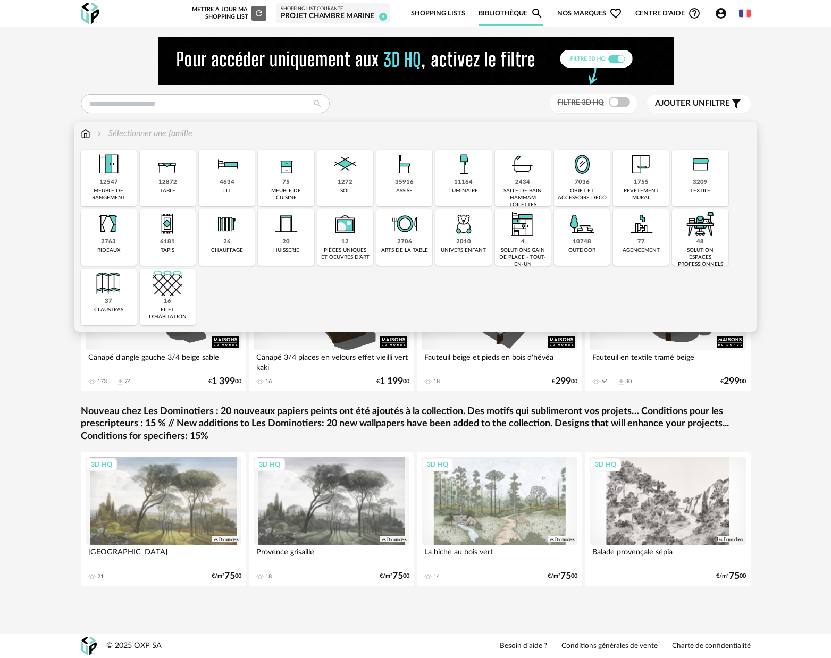
click at [687, 183] on div "3209 textile" at bounding box center [700, 178] width 56 height 56
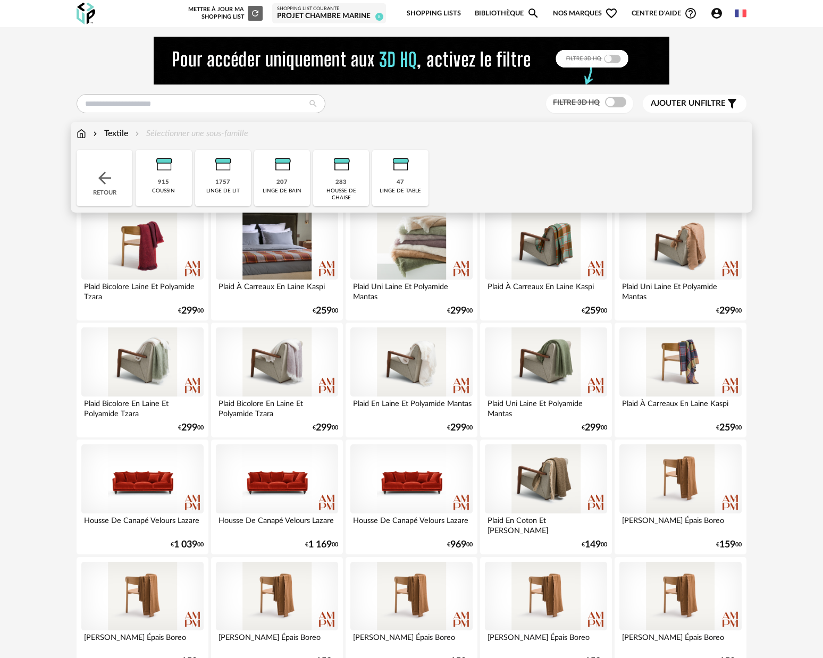
click at [159, 179] on div "915" at bounding box center [163, 183] width 11 height 8
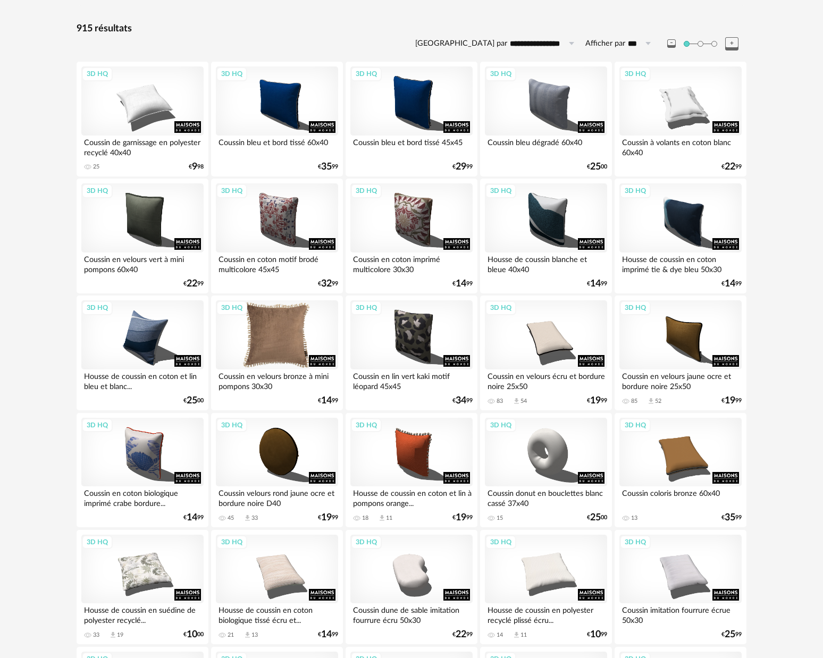
scroll to position [161, 0]
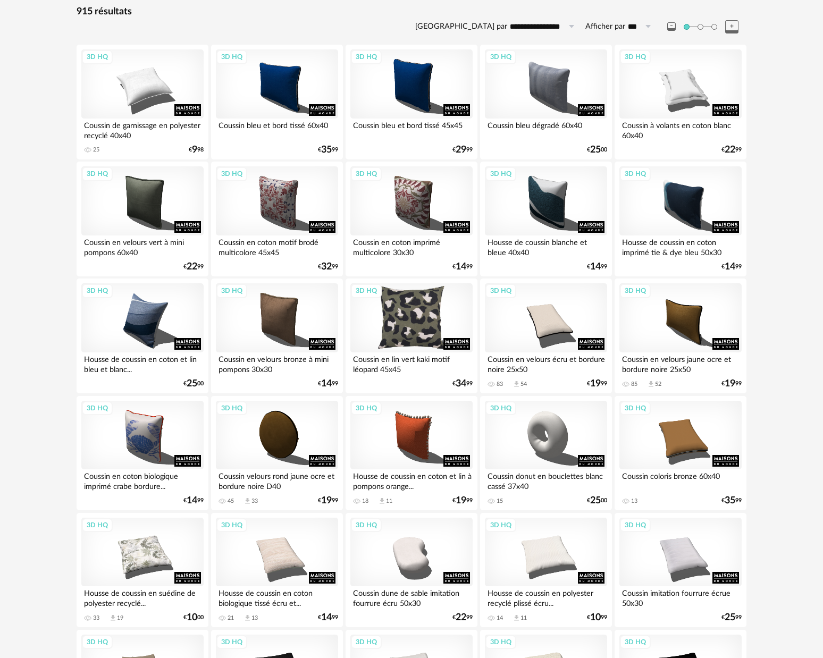
click at [418, 316] on div "3D HQ" at bounding box center [411, 317] width 122 height 69
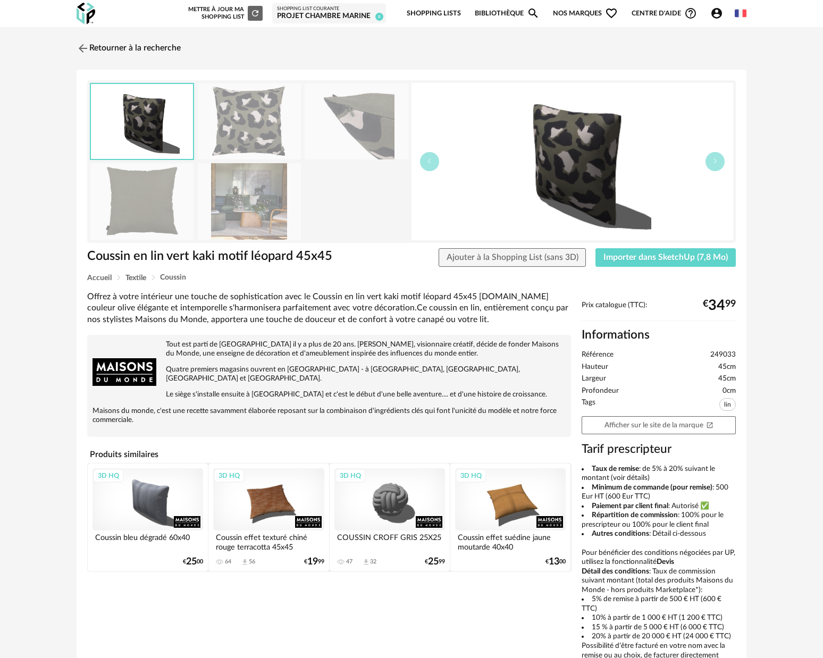
click at [248, 188] on img at bounding box center [249, 201] width 103 height 76
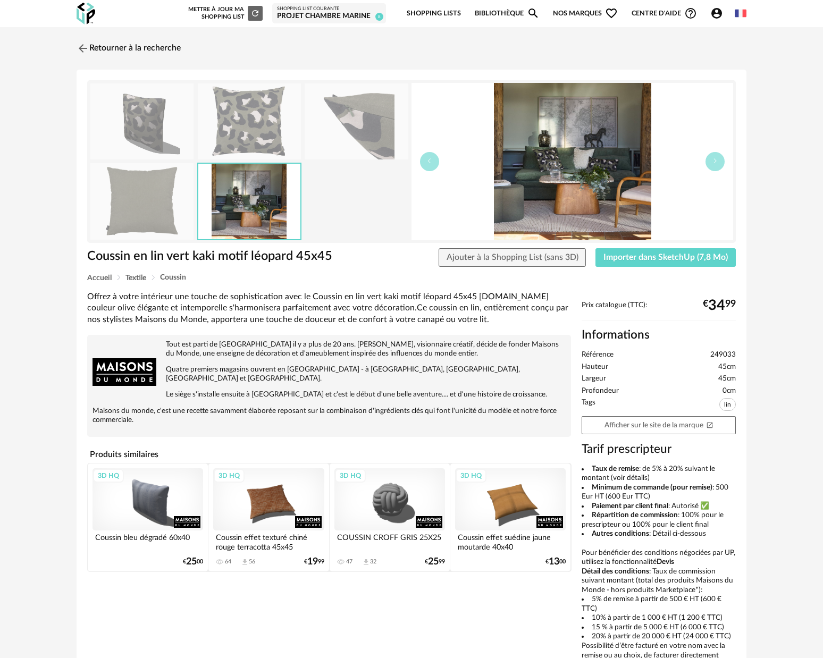
click at [516, 178] on img at bounding box center [572, 161] width 322 height 157
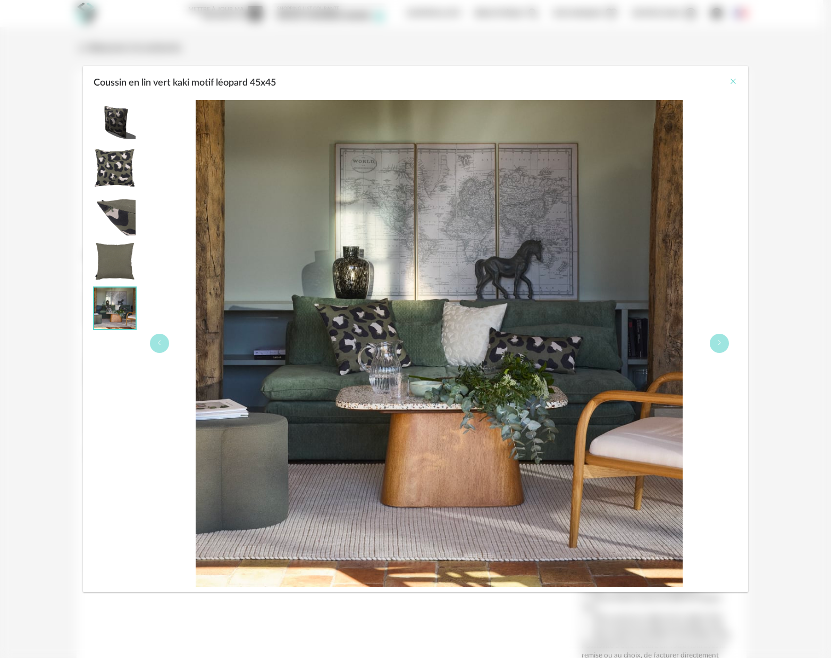
click at [733, 83] on icon "Close" at bounding box center [733, 81] width 9 height 9
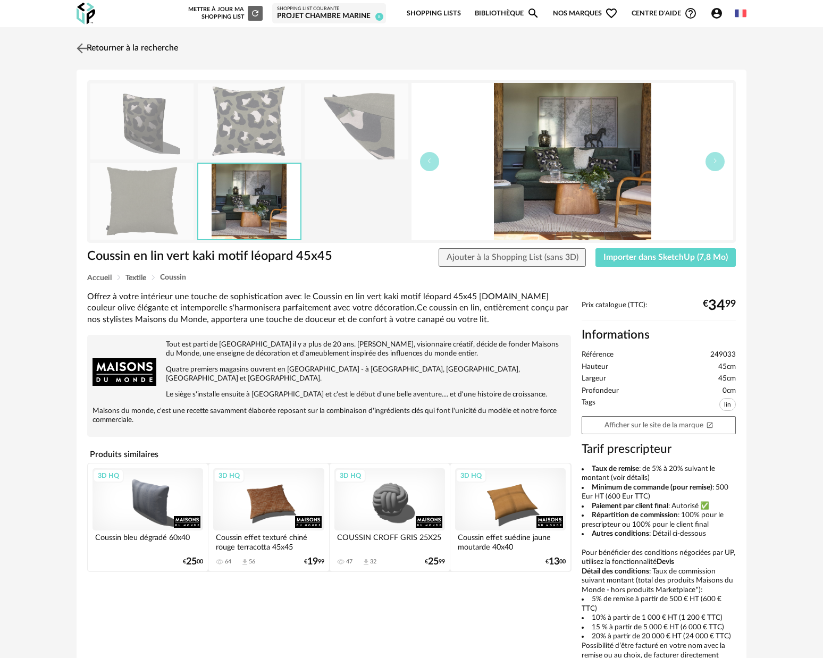
click at [87, 49] on img at bounding box center [81, 47] width 15 height 15
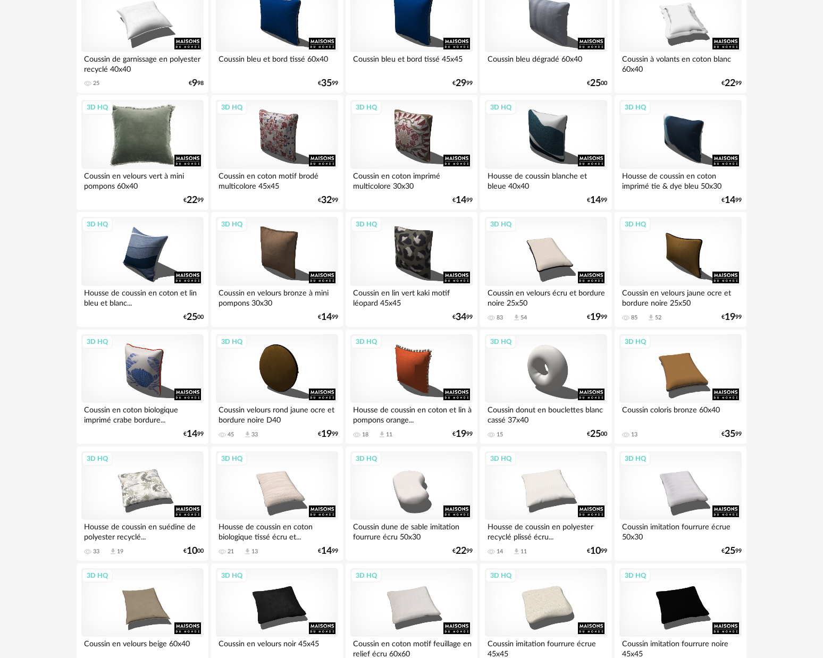
scroll to position [241, 0]
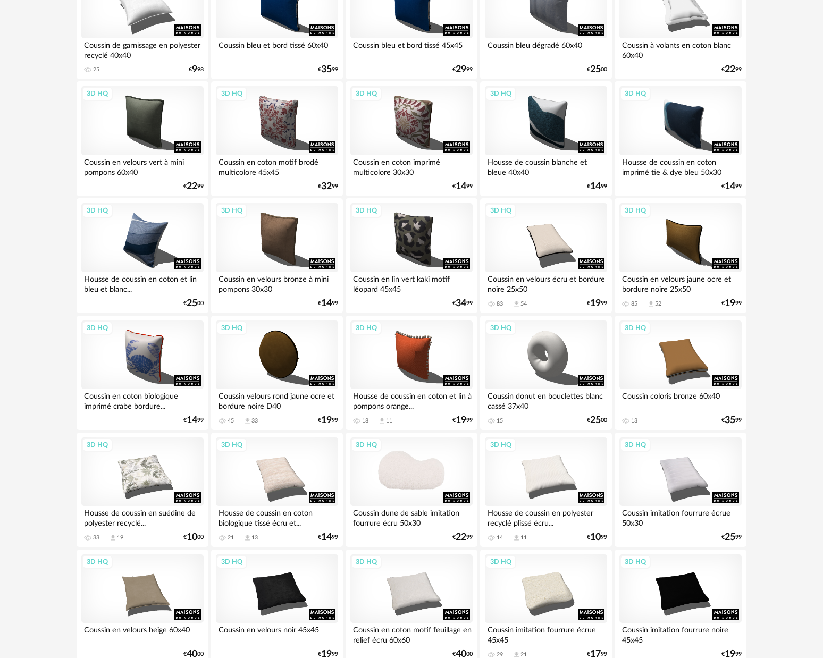
click at [447, 465] on div "3D HQ" at bounding box center [411, 471] width 122 height 69
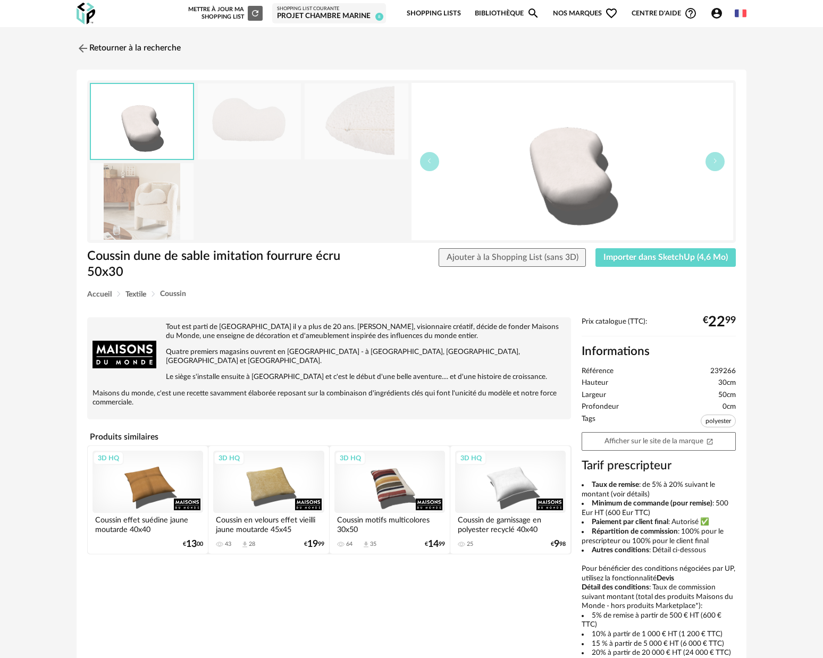
click at [152, 190] on img at bounding box center [141, 201] width 103 height 76
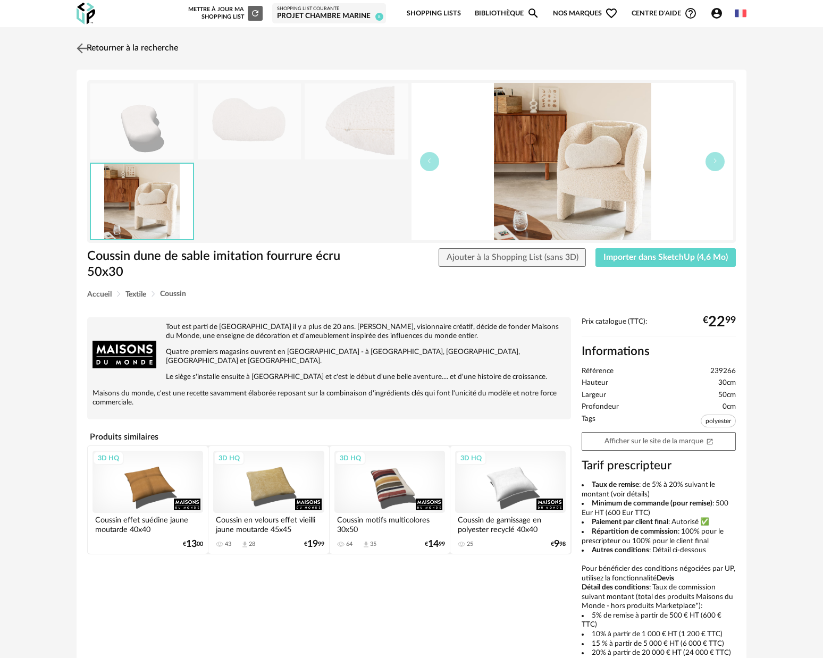
click at [82, 47] on img at bounding box center [81, 47] width 15 height 15
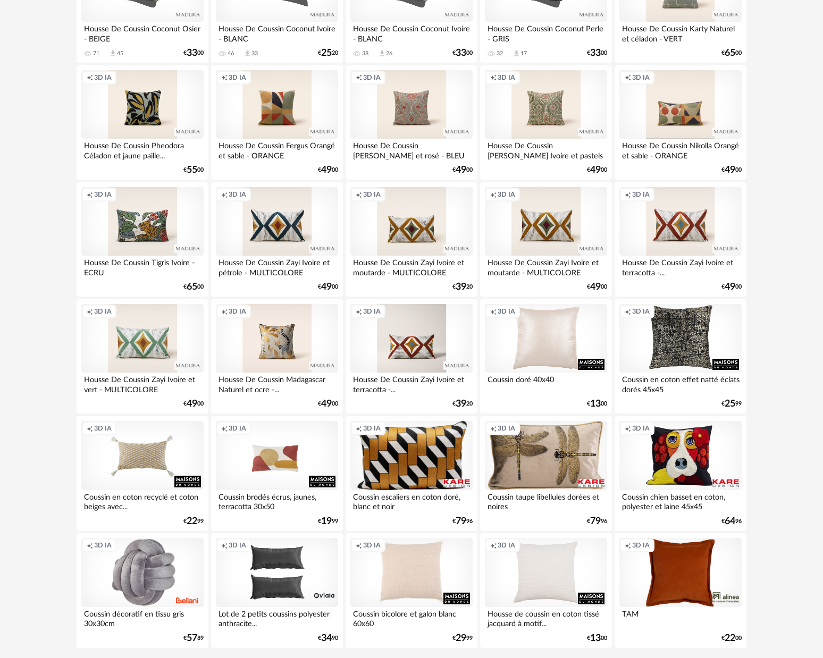
scroll to position [1965, 0]
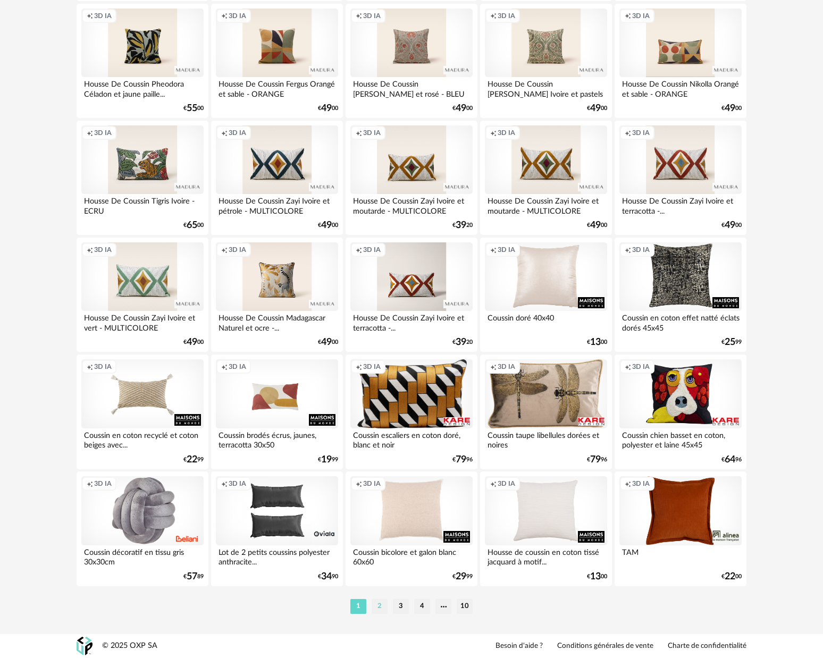
click at [380, 610] on li "2" at bounding box center [380, 606] width 16 height 15
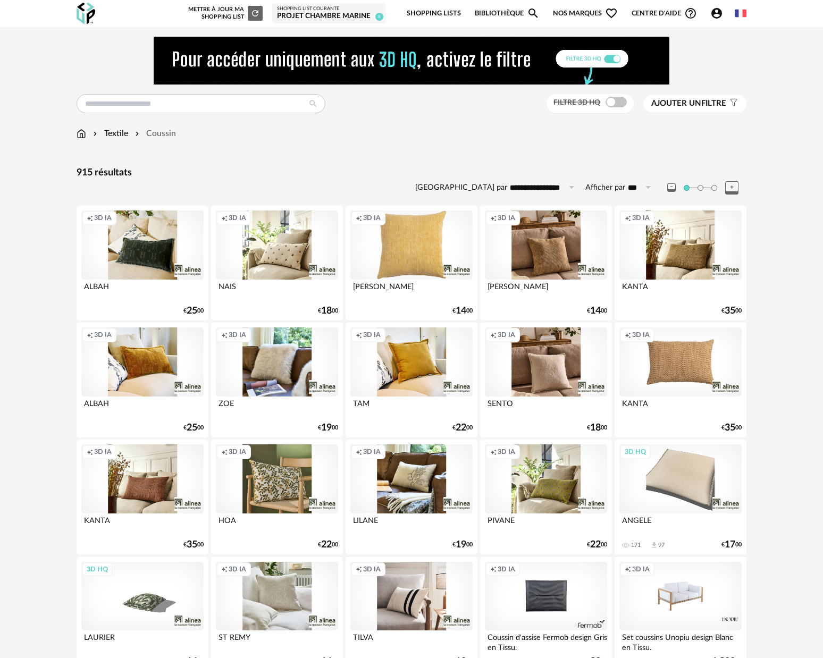
click at [288, 257] on div "Creation icon 3D IA" at bounding box center [277, 244] width 122 height 69
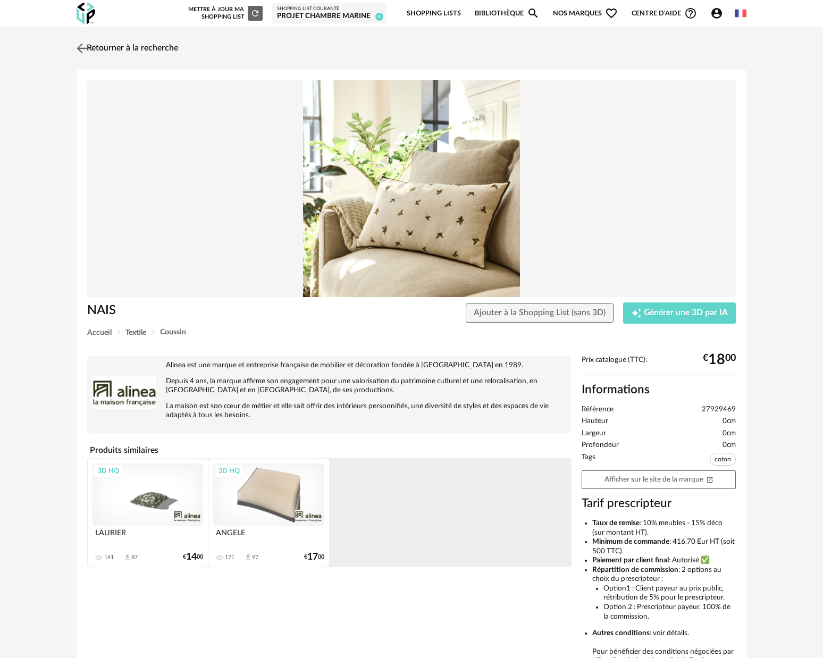
click at [87, 50] on img at bounding box center [81, 47] width 15 height 15
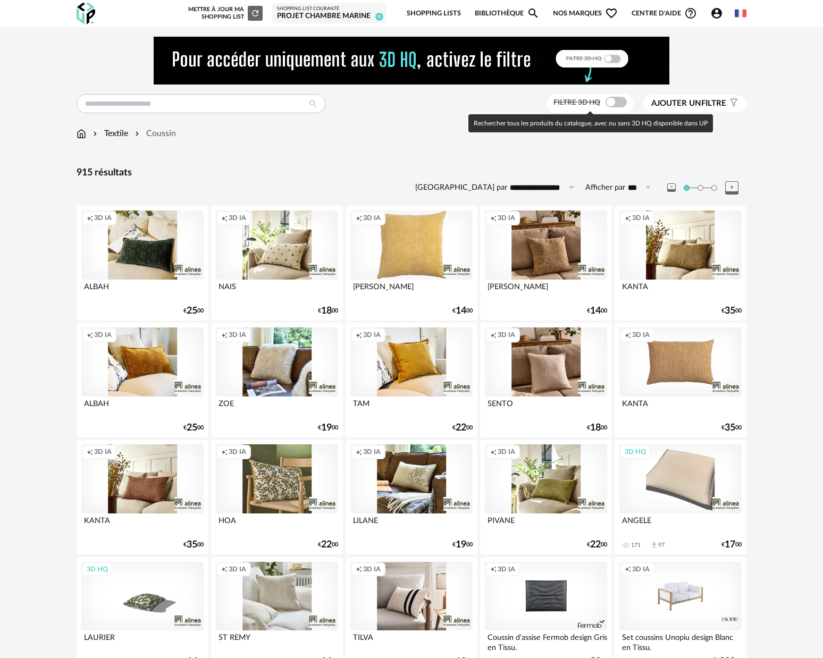
click at [619, 106] on span at bounding box center [615, 102] width 21 height 11
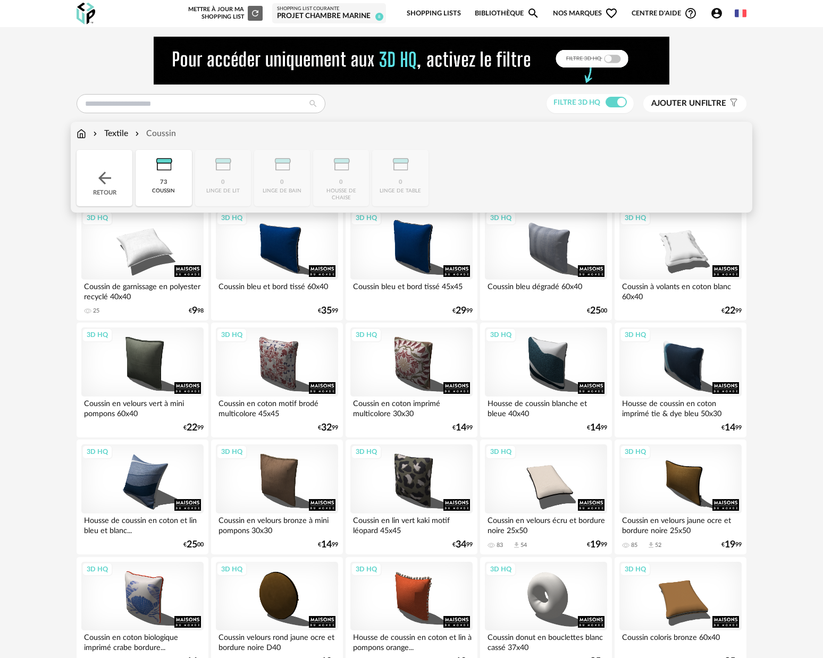
click at [81, 135] on img at bounding box center [82, 134] width 10 height 12
